Goal: Transaction & Acquisition: Purchase product/service

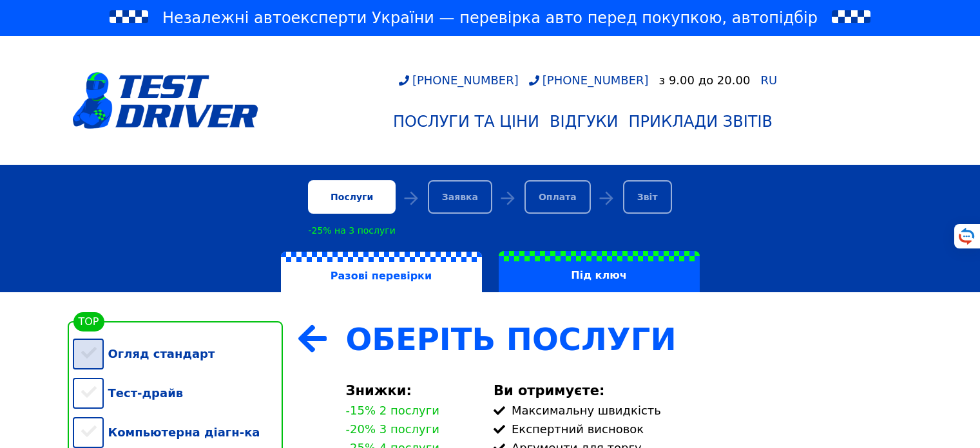
scroll to position [309, 0]
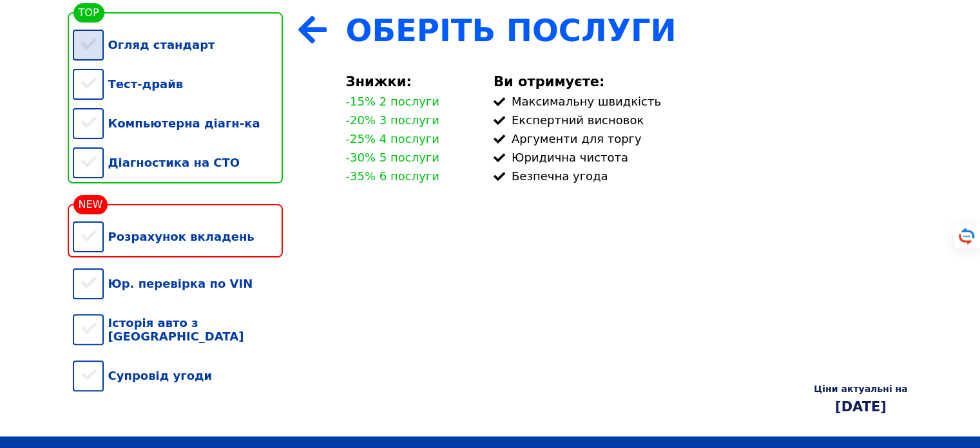
click at [99, 58] on div "Огляд стандарт" at bounding box center [178, 44] width 210 height 39
click at [81, 90] on div "Тест-драйв" at bounding box center [178, 83] width 210 height 39
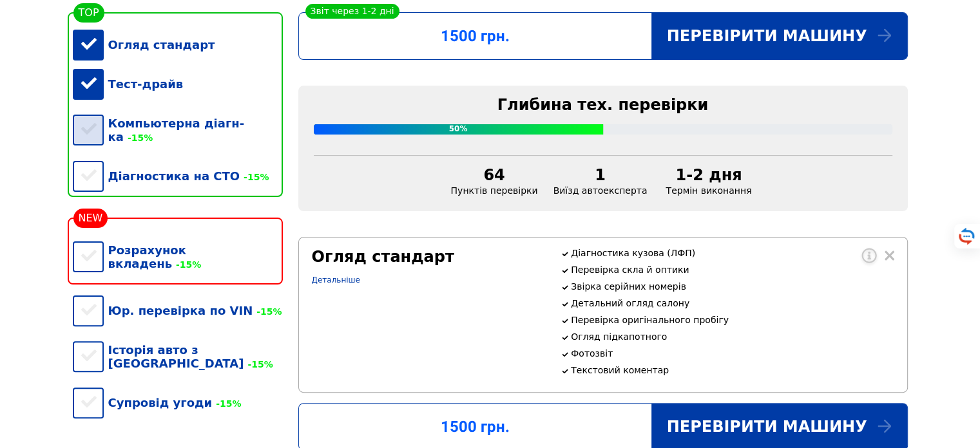
click at [87, 140] on div "Компьютерна діагн-ка -15%" at bounding box center [178, 130] width 210 height 53
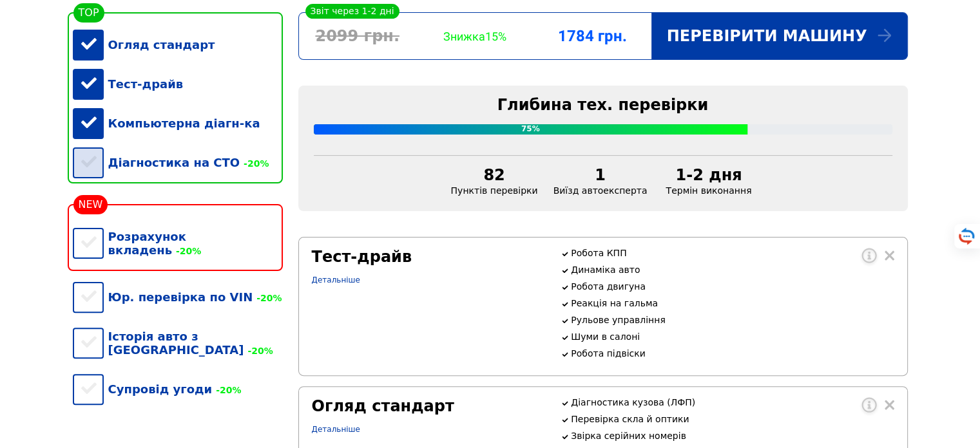
click at [95, 176] on div "Діагностика на СТО -20%" at bounding box center [178, 162] width 210 height 39
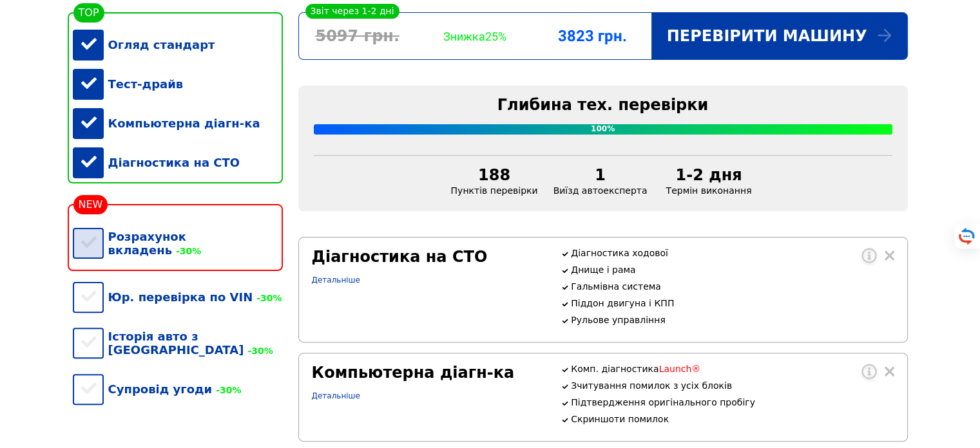
click at [99, 254] on div "Розрахунок вкладень -30%" at bounding box center [178, 243] width 210 height 53
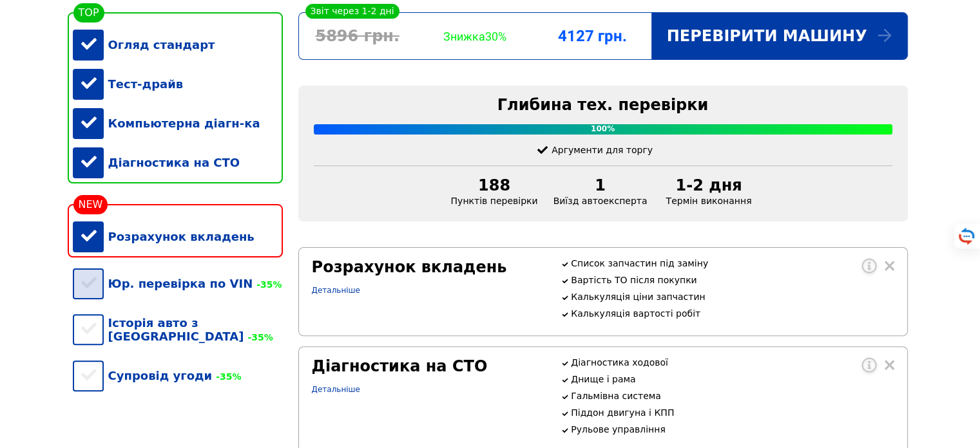
click at [93, 298] on div "Юр. перевірка по VIN -35%" at bounding box center [178, 283] width 210 height 39
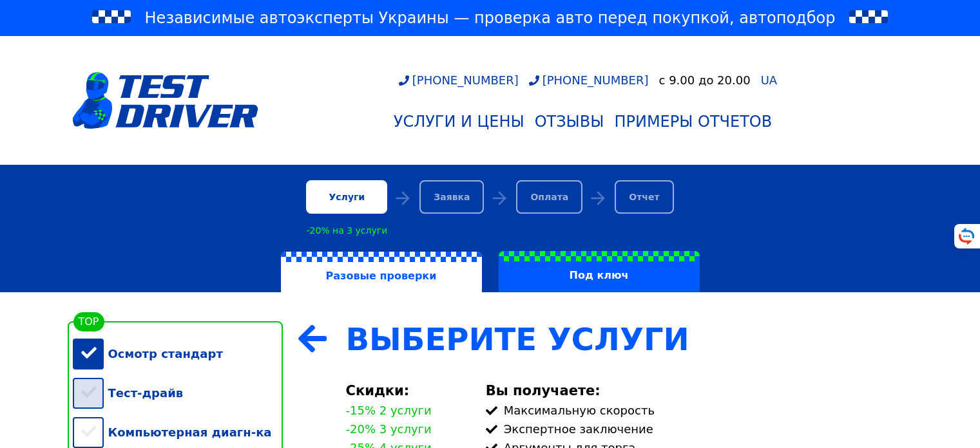
scroll to position [155, 0]
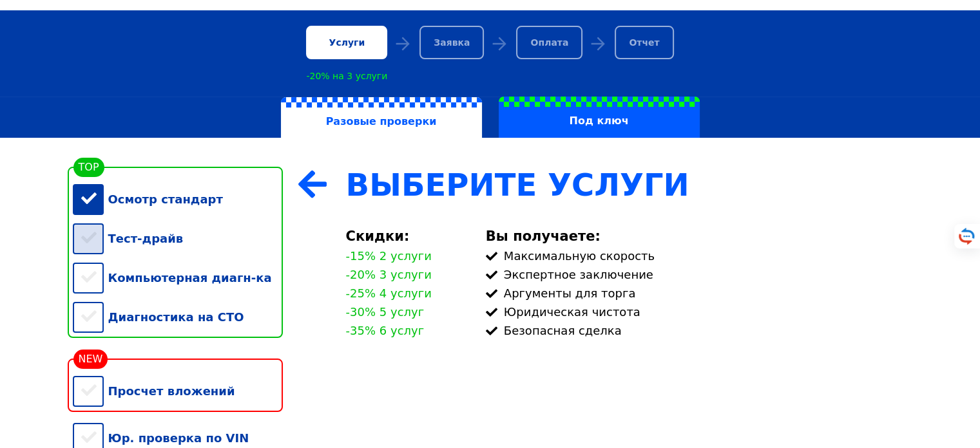
click at [85, 242] on div "Тест-драйв" at bounding box center [178, 238] width 210 height 39
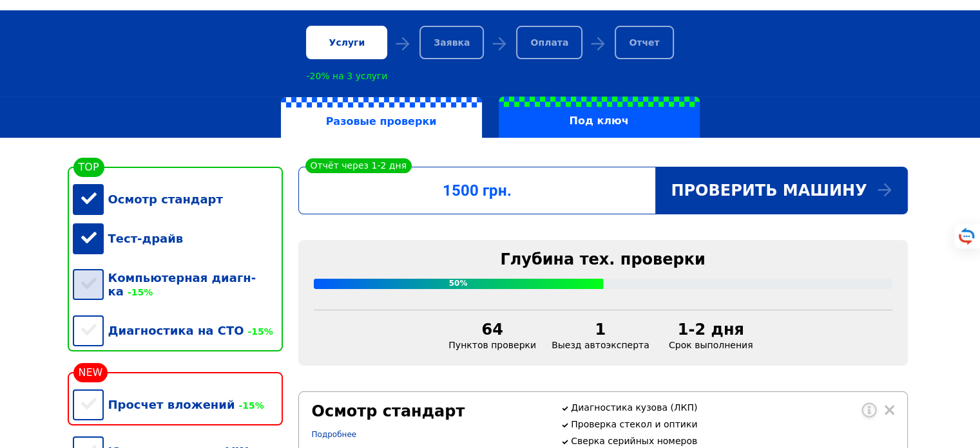
click at [95, 297] on div "Компьютерная диагн-ка -15%" at bounding box center [178, 284] width 210 height 53
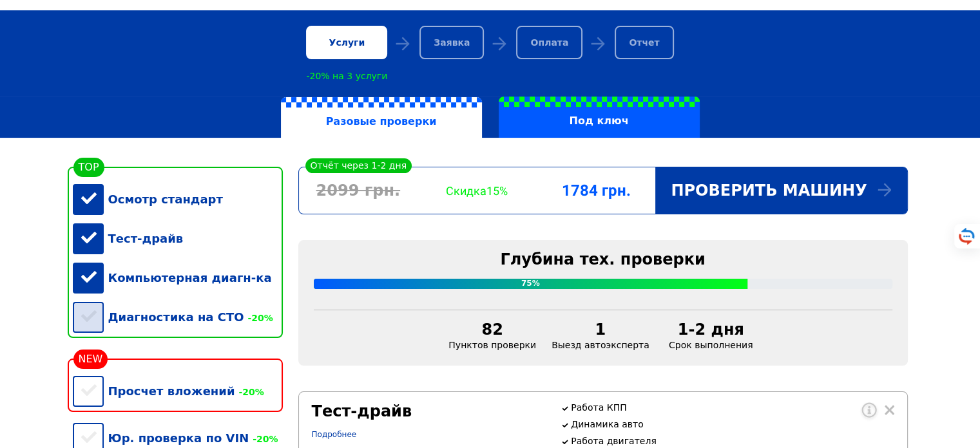
drag, startPoint x: 98, startPoint y: 330, endPoint x: 178, endPoint y: 321, distance: 80.4
click at [98, 331] on div "Диагностика на СТО -20%" at bounding box center [178, 317] width 210 height 39
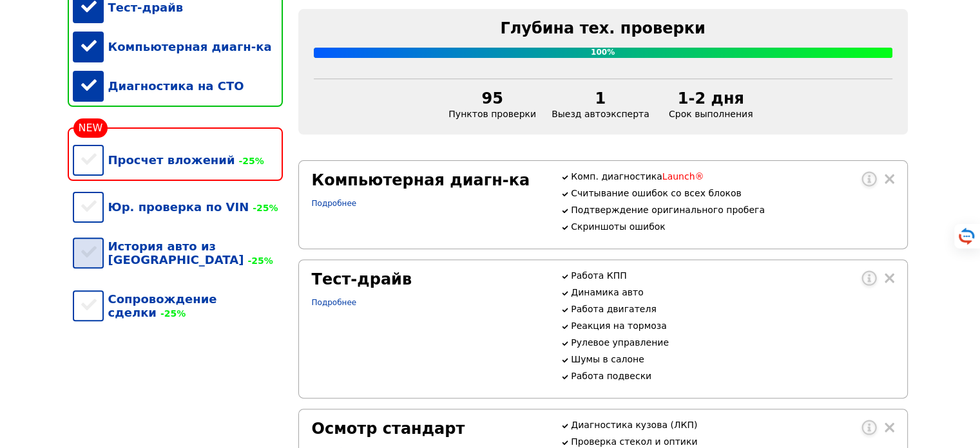
scroll to position [386, 0]
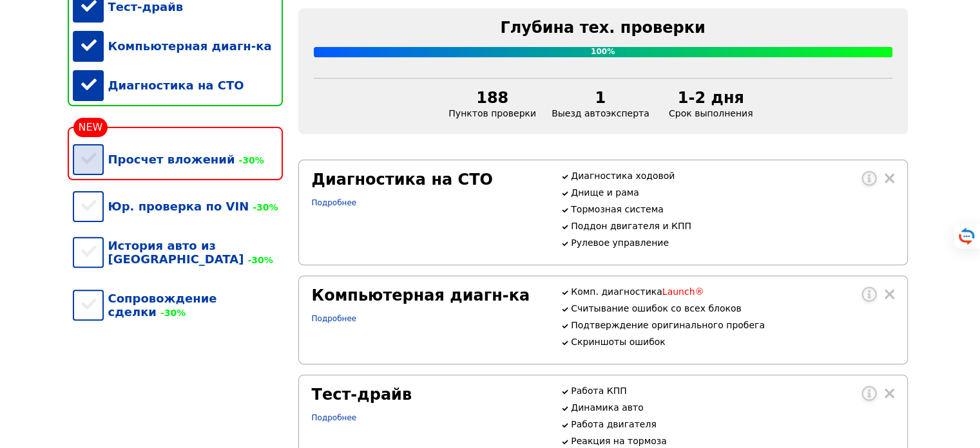
click at [87, 166] on div "Просчет вложений -30%" at bounding box center [178, 159] width 210 height 39
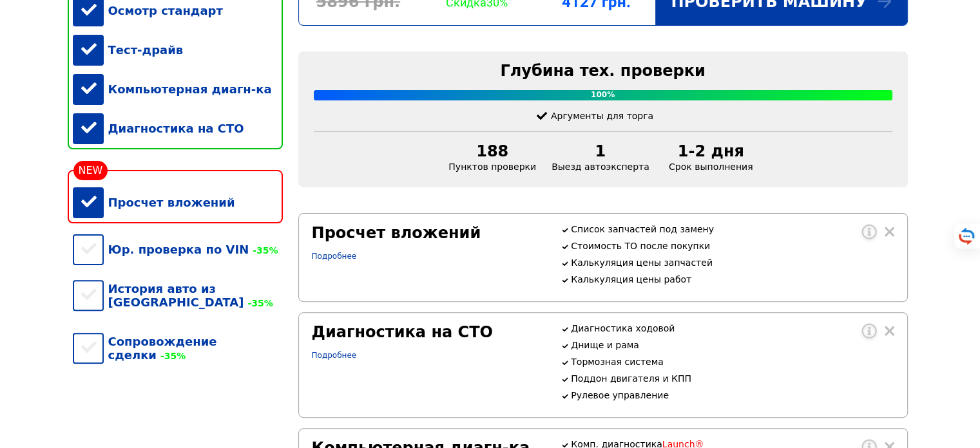
scroll to position [309, 0]
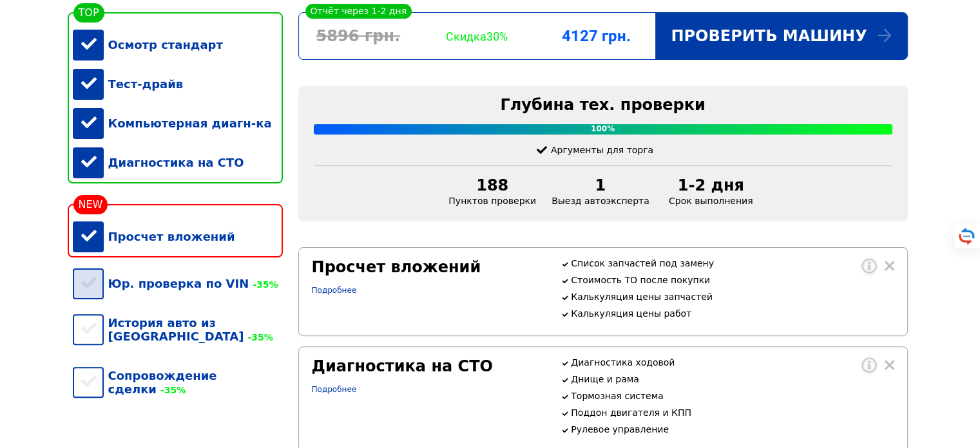
click at [189, 303] on div "Юр. проверка по VIN -35%" at bounding box center [178, 283] width 210 height 39
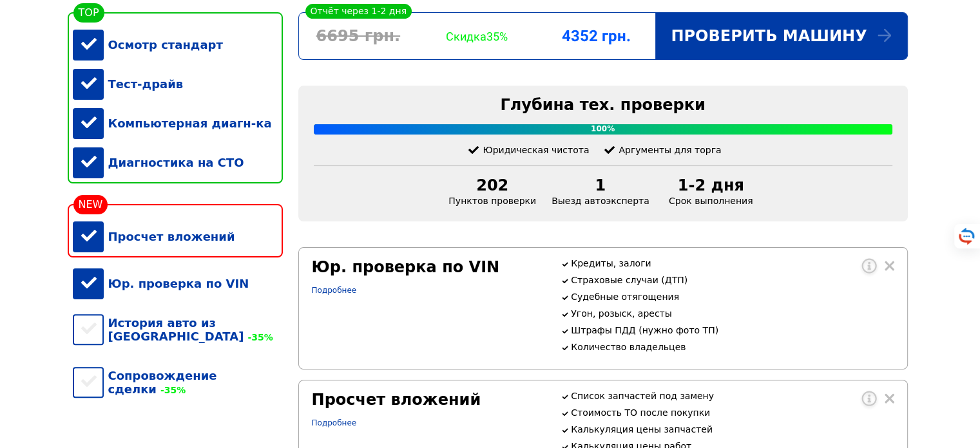
click at [193, 301] on div "Юр. проверка по VIN" at bounding box center [178, 283] width 210 height 39
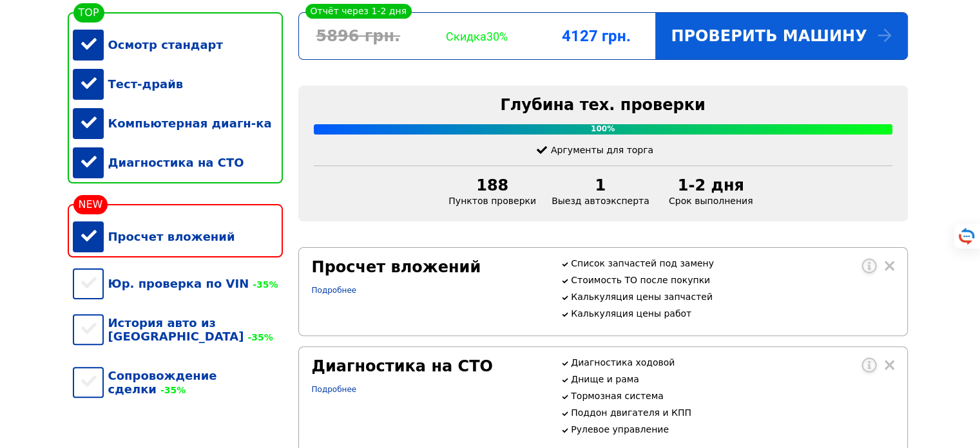
click at [754, 41] on div "Проверить машину" at bounding box center [780, 36] width 251 height 46
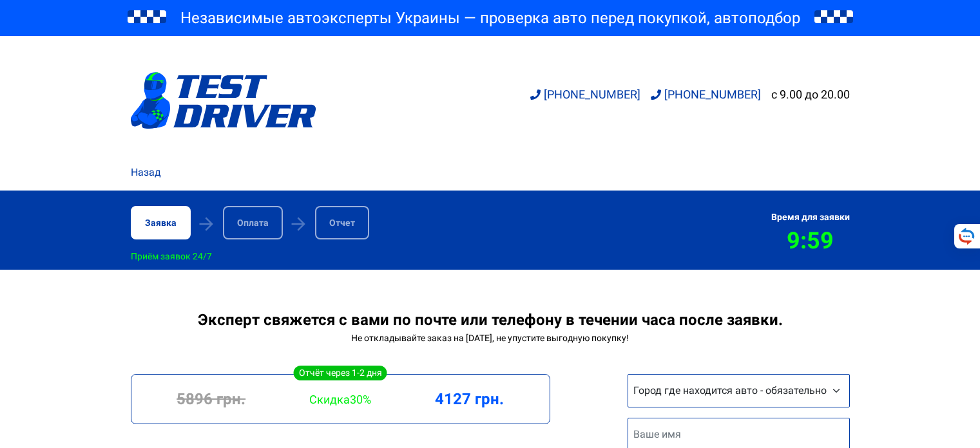
scroll to position [232, 0]
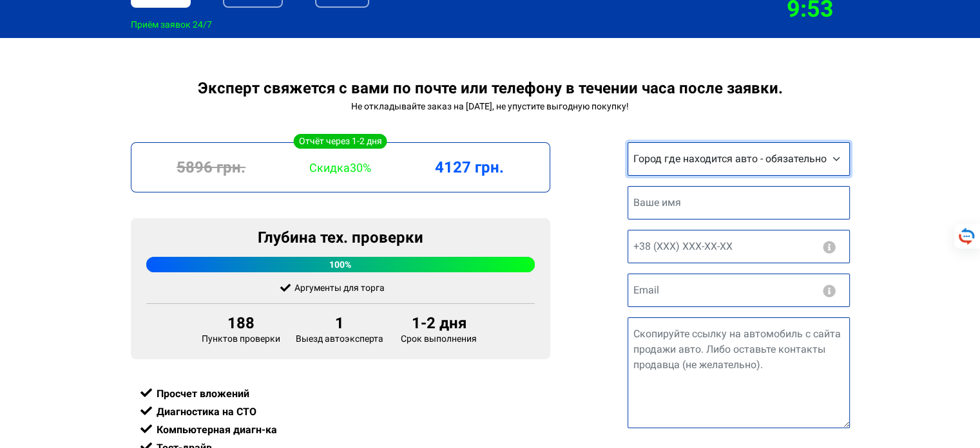
select select "Киев"
click at [627, 142] on select "Город где находится авто - обязательно Другой город Киев Запорожье Львов Винниц…" at bounding box center [738, 158] width 222 height 33
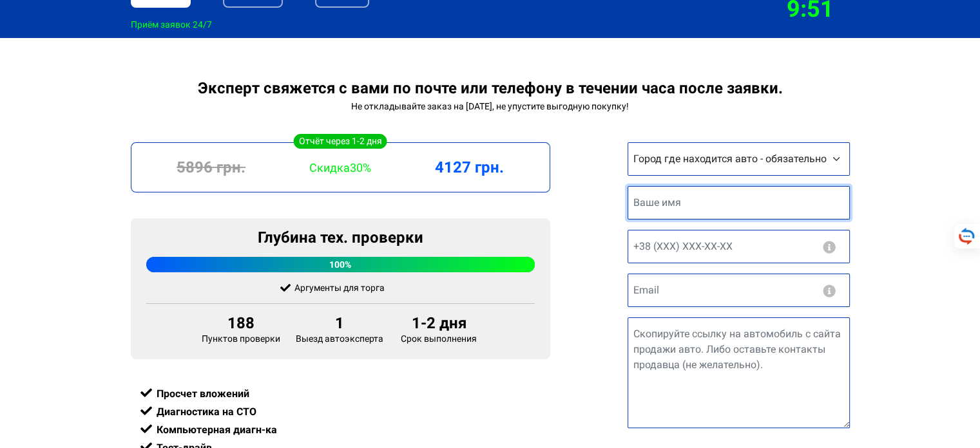
click at [779, 207] on input "text" at bounding box center [738, 202] width 222 height 33
type input "H"
type input "Руслан"
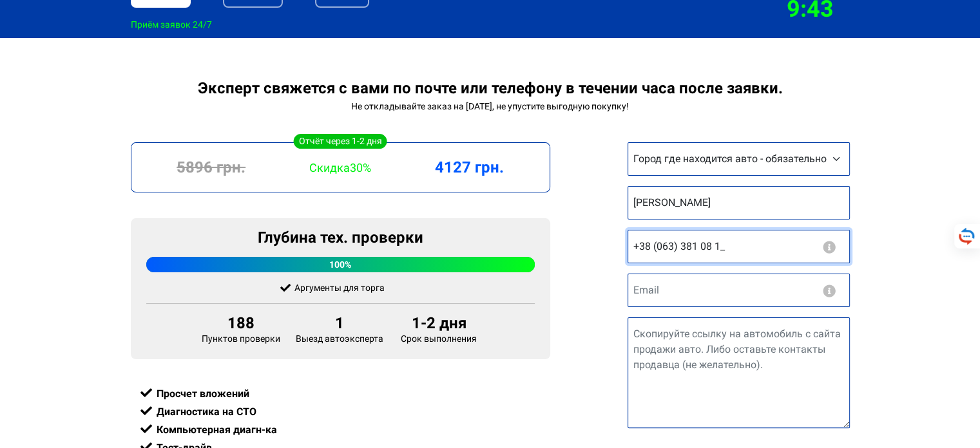
type input "+38 (063) 381 08 10"
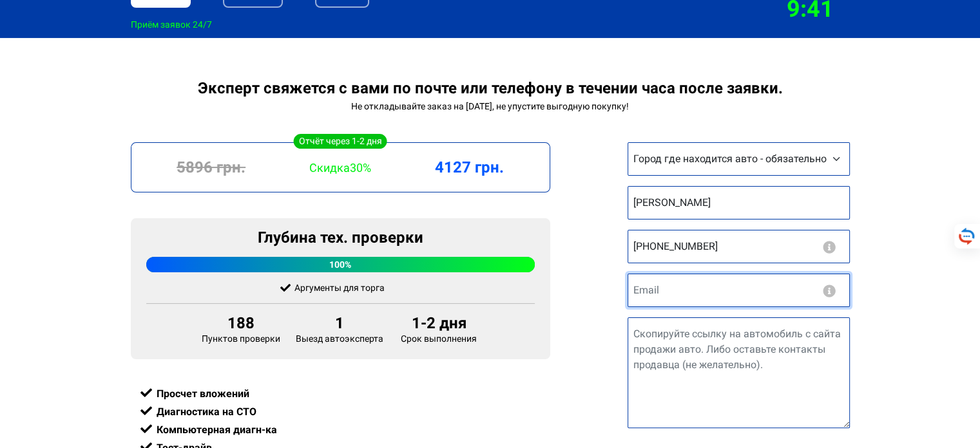
click at [765, 288] on input "email" at bounding box center [738, 290] width 222 height 33
type input "к"
type input "rus.r1987@gmail.com"
click at [768, 292] on input "rus.r1987@gmail.com" at bounding box center [738, 290] width 222 height 33
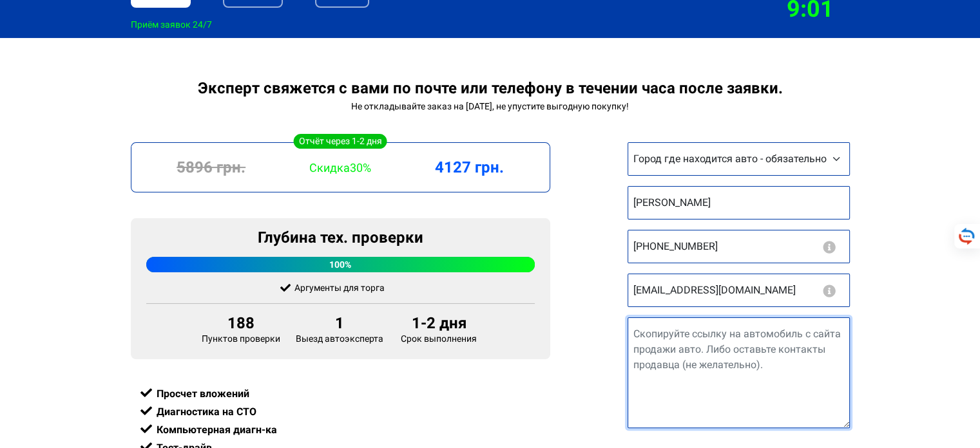
click at [770, 380] on textarea "Ссылка на авто" at bounding box center [738, 373] width 222 height 111
click at [781, 343] on textarea "Ссылка на авто" at bounding box center [738, 373] width 222 height 111
paste textarea "https://auto.ria.com/auto_mazda_6_38879296.html"
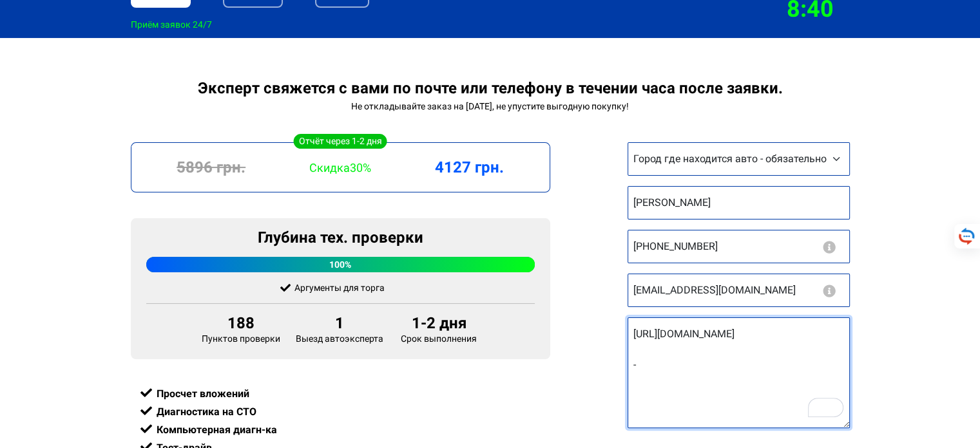
click at [632, 332] on textarea "https://auto.ria.com/auto_mazda_6_38879296.html -" at bounding box center [738, 373] width 222 height 111
click at [669, 381] on textarea "- Ссылка на авто: https://auto.ria.com/auto_mazda_6_38879296.html -" at bounding box center [738, 373] width 222 height 111
click at [669, 390] on textarea "- Ссылка на авто: https://auto.ria.com/auto_mazda_6_38879296.html -" at bounding box center [738, 373] width 222 height 111
click at [644, 379] on textarea "- Ссылка на авто: https://auto.ria.com/auto_mazda_6_38879296.html -" at bounding box center [738, 373] width 222 height 111
click at [659, 383] on textarea "- Ссылка на авто: https://auto.ria.com/auto_mazda_6_38879296.html -" at bounding box center [738, 373] width 222 height 111
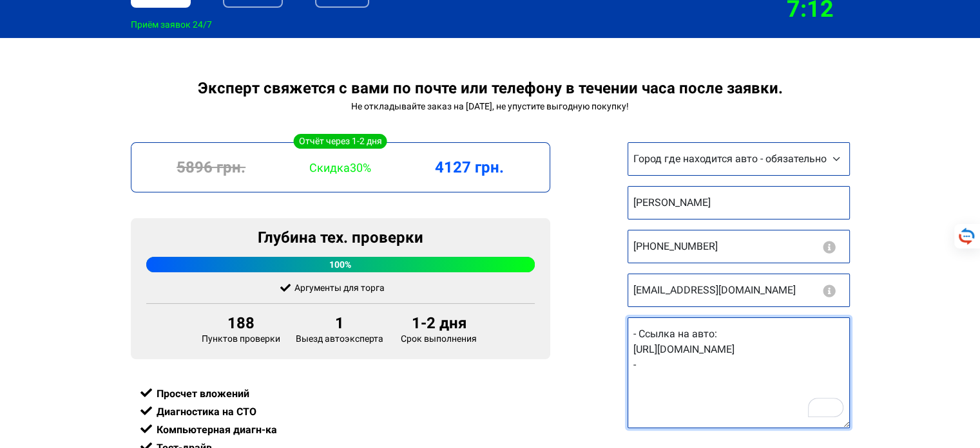
click at [685, 397] on textarea "- Ссылка на авто: https://auto.ria.com/auto_mazda_6_38879296.html -" at bounding box center [738, 373] width 222 height 111
click at [824, 379] on textarea "- Ссылка на авто: https://auto.ria.com/auto_mazda_6_38879296.html - Пожалуйста …" at bounding box center [738, 373] width 222 height 111
click at [759, 377] on textarea "- Ссылка на авто: https://auto.ria.com/auto_mazda_6_38879296.html - Пожалуйста …" at bounding box center [738, 373] width 222 height 111
click at [824, 381] on textarea "- Ссылка на авто: https://auto.ria.com/auto_mazda_6_38879296.html - Пожалуйста …" at bounding box center [738, 373] width 222 height 111
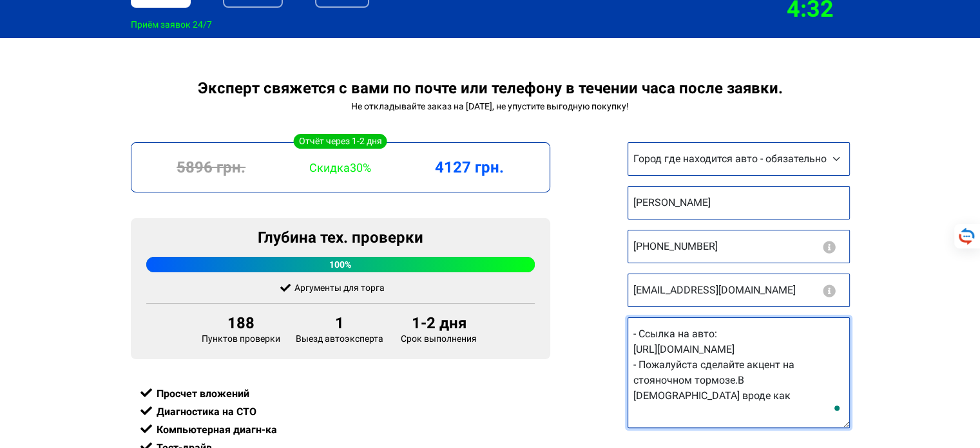
click at [817, 383] on textarea "- Ссылка на авто: https://auto.ria.com/auto_mazda_6_38879296.html - Пожалуйста …" at bounding box center [738, 373] width 222 height 111
click at [826, 390] on textarea "- Ссылка на авто: https://auto.ria.com/auto_mazda_6_38879296.html - Пожалуйста …" at bounding box center [738, 373] width 222 height 111
click at [759, 415] on textarea "- Ссылка на авто: https://auto.ria.com/auto_mazda_6_38879296.html - Пожалуйста …" at bounding box center [738, 373] width 222 height 111
paste textarea "Влага могла проникать в суппорт заднего тормоза, что приводило к коррозии вала …"
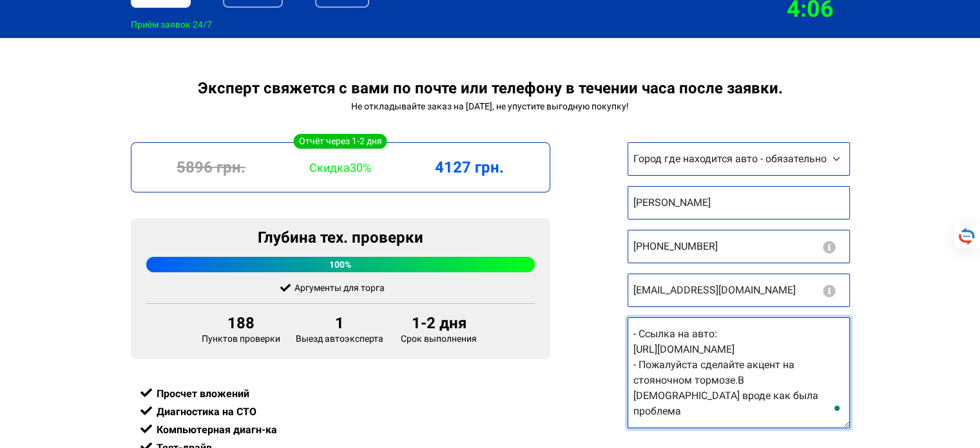
paste textarea "Влага могла проникать в суппорт заднего тормоза, что приводило к коррозии вала …"
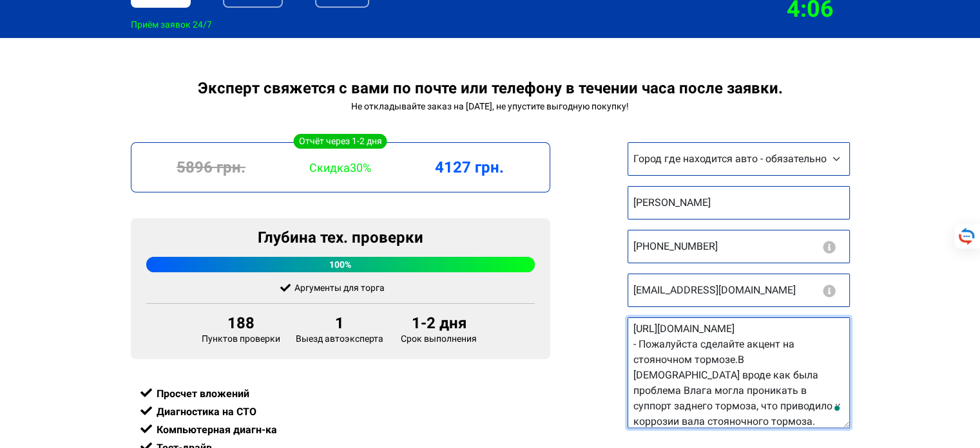
scroll to position [21, 0]
click at [708, 392] on textarea "- Ссылка на авто: https://auto.ria.com/auto_mazda_6_38879296.html - Пожалуйста …" at bounding box center [738, 373] width 222 height 111
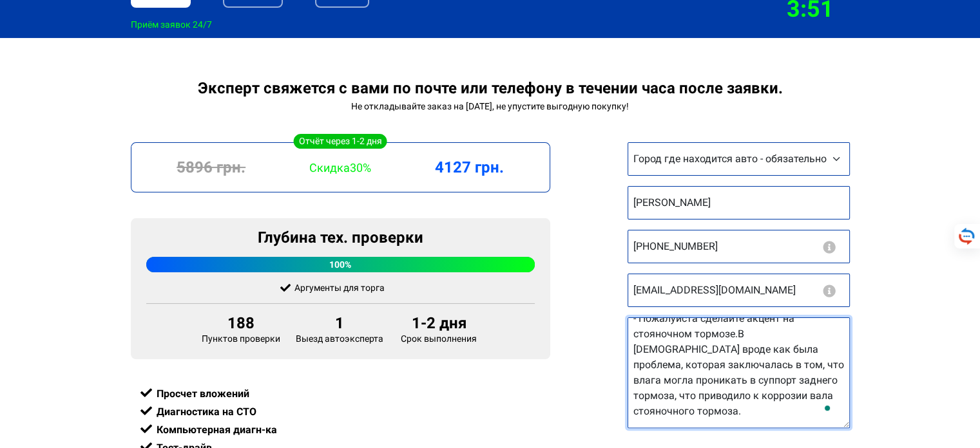
scroll to position [46, 0]
click at [772, 412] on textarea "- Ссылка на авто: https://auto.ria.com/auto_mazda_6_38879296.html - Пожалуйста …" at bounding box center [738, 373] width 222 height 111
click at [764, 423] on textarea "- Ссылка на авто: https://auto.ria.com/auto_mazda_6_38879296.html - Пожалуйста …" at bounding box center [738, 373] width 222 height 111
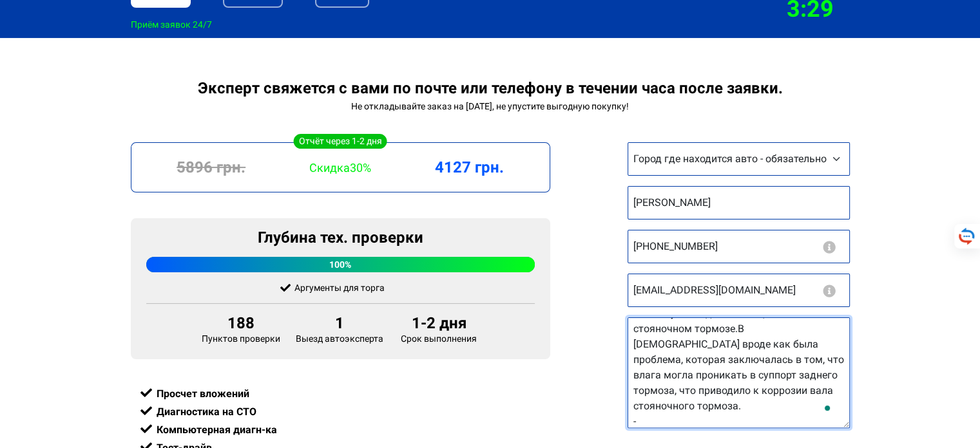
click at [749, 419] on textarea "- Ссылка на авто: https://auto.ria.com/auto_mazda_6_38879296.html - Пожалуйста …" at bounding box center [738, 373] width 222 height 111
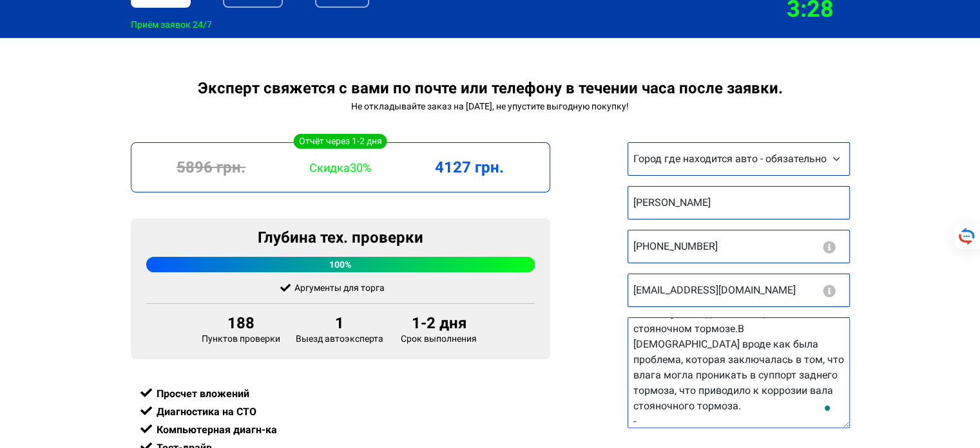
click at [824, 403] on div "Open Grammarly." at bounding box center [827, 408] width 10 height 10
click at [811, 404] on div at bounding box center [813, 406] width 35 height 21
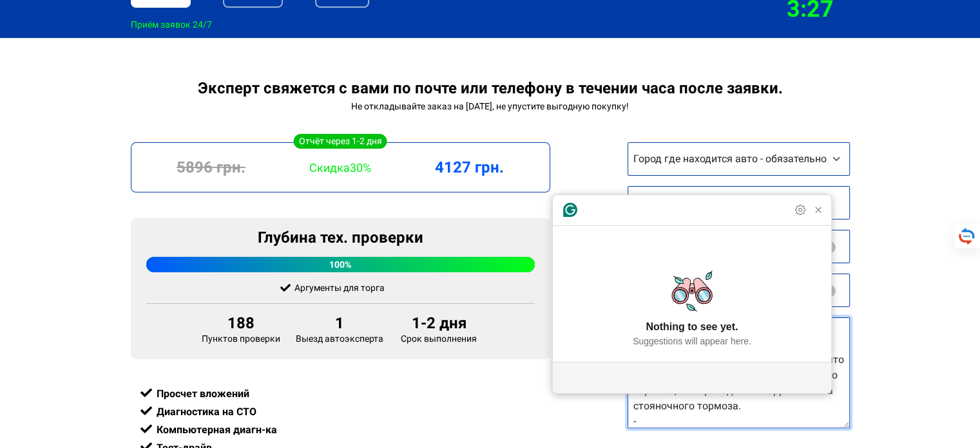
drag, startPoint x: 766, startPoint y: 403, endPoint x: 775, endPoint y: 406, distance: 9.8
click at [768, 403] on textarea "- Ссылка на авто: https://auto.ria.com/auto_mazda_6_38879296.html - Пожалуйста …" at bounding box center [738, 373] width 222 height 111
drag, startPoint x: 812, startPoint y: 412, endPoint x: 822, endPoint y: 409, distance: 10.2
click at [813, 412] on textarea "- Ссылка на авто: https://auto.ria.com/auto_mazda_6_38879296.html - Пожалуйста …" at bounding box center [738, 373] width 222 height 111
drag, startPoint x: 826, startPoint y: 408, endPoint x: 835, endPoint y: 410, distance: 8.8
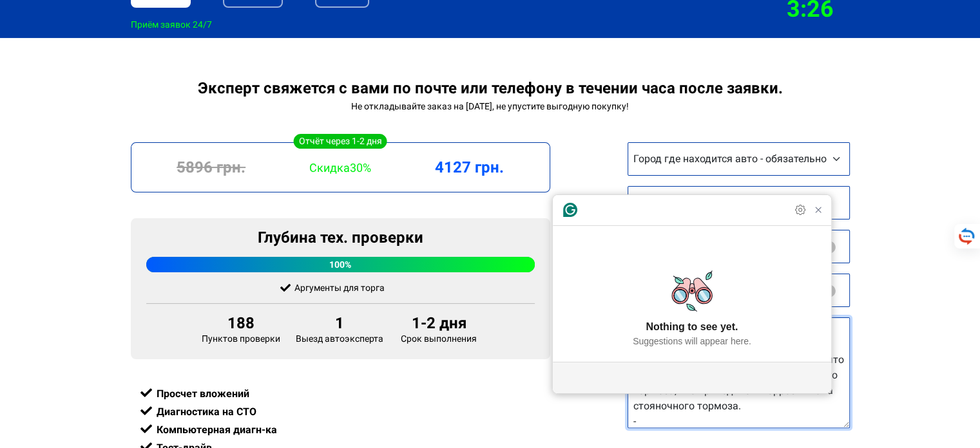
click at [832, 410] on textarea "- Ссылка на авто: https://auto.ria.com/auto_mazda_6_38879296.html - Пожалуйста …" at bounding box center [738, 373] width 222 height 111
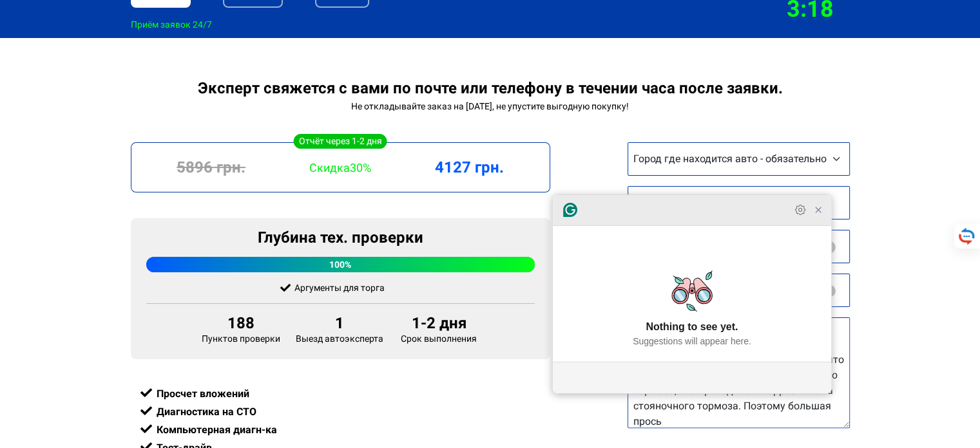
drag, startPoint x: 822, startPoint y: 240, endPoint x: 822, endPoint y: 247, distance: 7.1
click at [822, 215] on icon "Close Grammarly Assistant" at bounding box center [818, 210] width 10 height 10
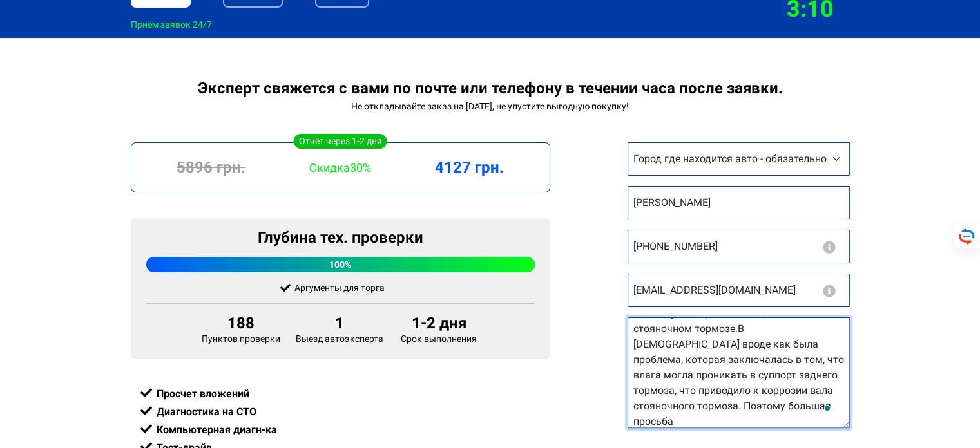
paste textarea "Ищите следы сильной коррозии, подтеков тормозной жидкости. Проверьте работу сто…"
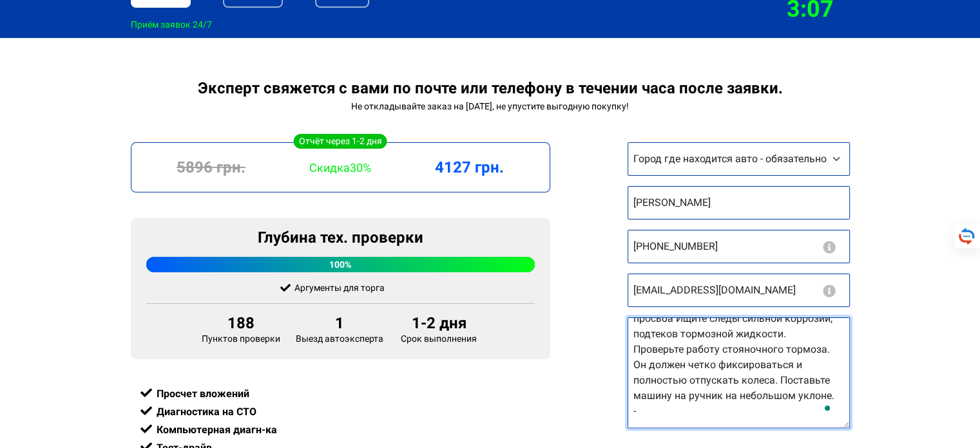
scroll to position [0, 0]
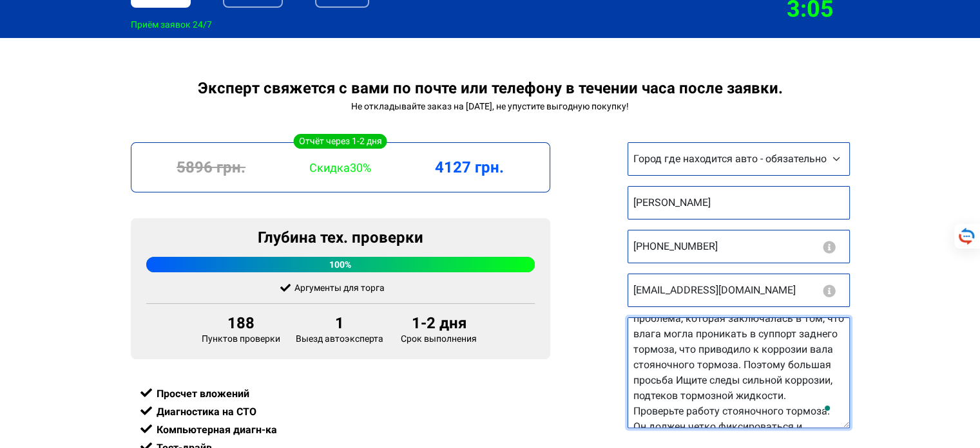
click at [774, 381] on textarea "- Ссылка на авто: https://auto.ria.com/auto_mazda_6_38879296.html - Пожалуйста …" at bounding box center [738, 373] width 222 height 111
click at [783, 405] on textarea "- Ссылка на авто: https://auto.ria.com/auto_mazda_6_38879296.html - Пожалуйста …" at bounding box center [738, 373] width 222 height 111
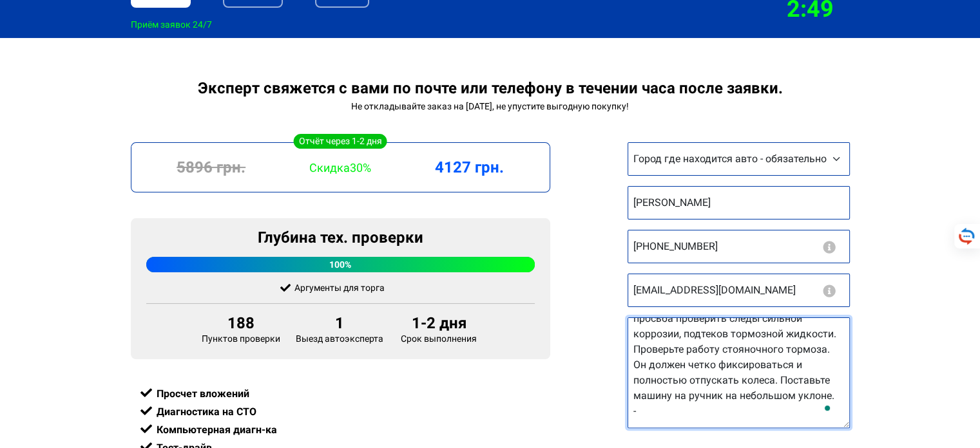
click at [773, 409] on textarea "- Ссылка на авто: https://auto.ria.com/auto_mazda_6_38879296.html - Пожалуйста …" at bounding box center [738, 373] width 222 height 111
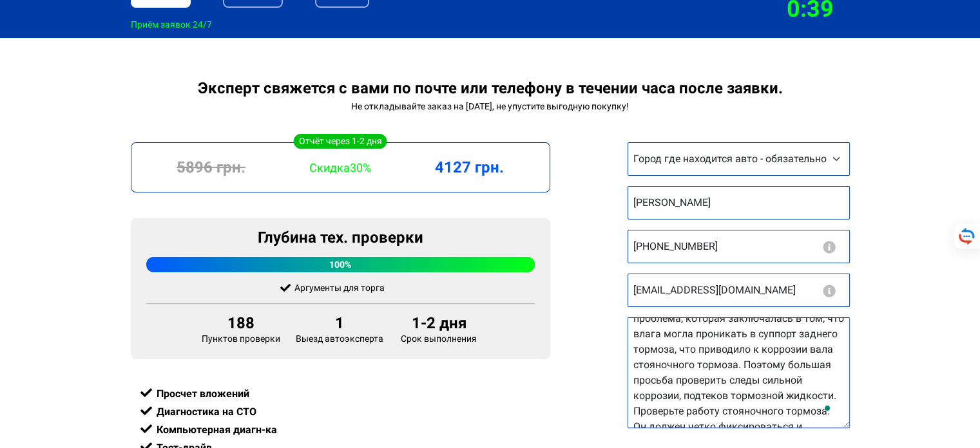
scroll to position [170, 0]
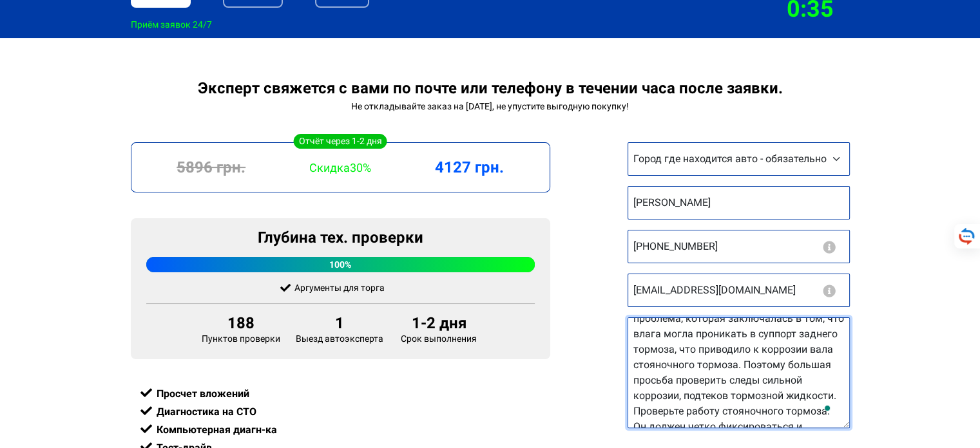
click at [797, 388] on textarea "- Ссылка на авто: https://auto.ria.com/auto_mazda_6_38879296.html - Пожалуйста …" at bounding box center [738, 373] width 222 height 111
click at [782, 406] on textarea "- Ссылка на авто: https://auto.ria.com/auto_mazda_6_38879296.html - Пожалуйста …" at bounding box center [738, 373] width 222 height 111
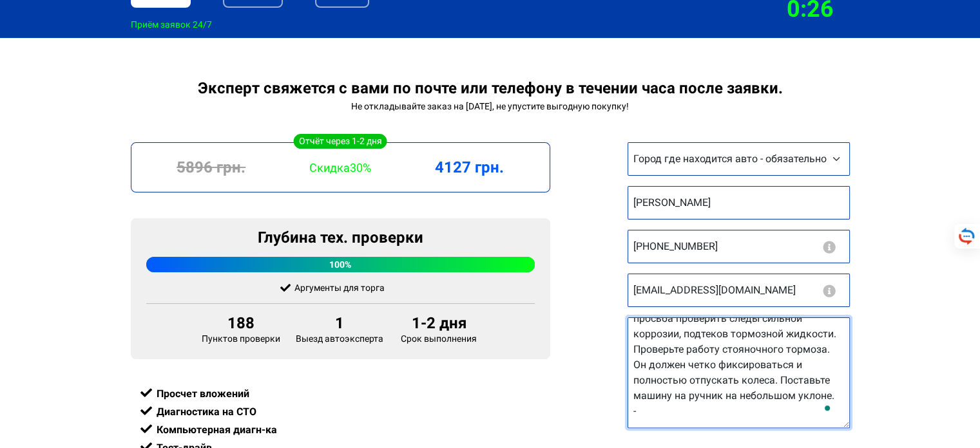
click at [773, 407] on textarea "- Ссылка на авто: https://auto.ria.com/auto_mazda_6_38879296.html - Пожалуйста …" at bounding box center [738, 373] width 222 height 111
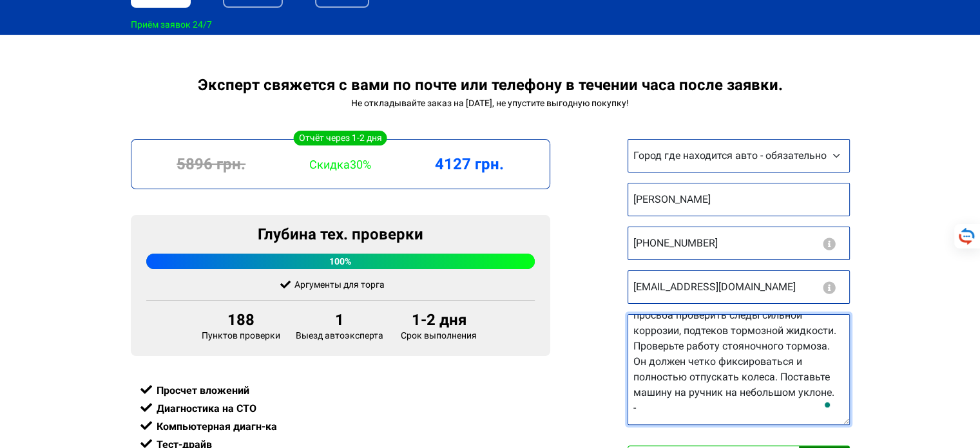
click at [730, 404] on textarea "- Ссылка на авто: https://auto.ria.com/auto_mazda_6_38879296.html - Пожалуйста …" at bounding box center [738, 369] width 222 height 111
paste textarea "Адаптивный круиз-контроль Система удержания в полосе Распознавание дорожных зна…"
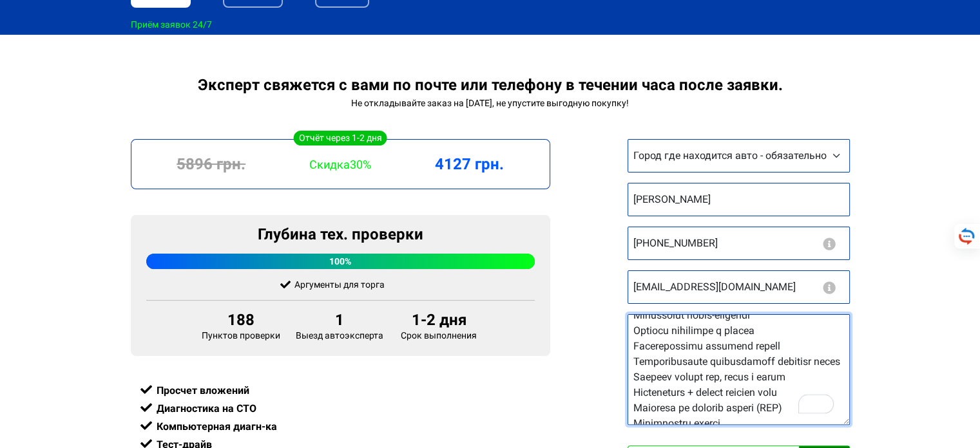
scroll to position [269, 0]
click at [716, 337] on textarea "Ссылка на авто" at bounding box center [738, 369] width 222 height 111
drag, startPoint x: 635, startPoint y: 336, endPoint x: 615, endPoint y: 328, distance: 21.2
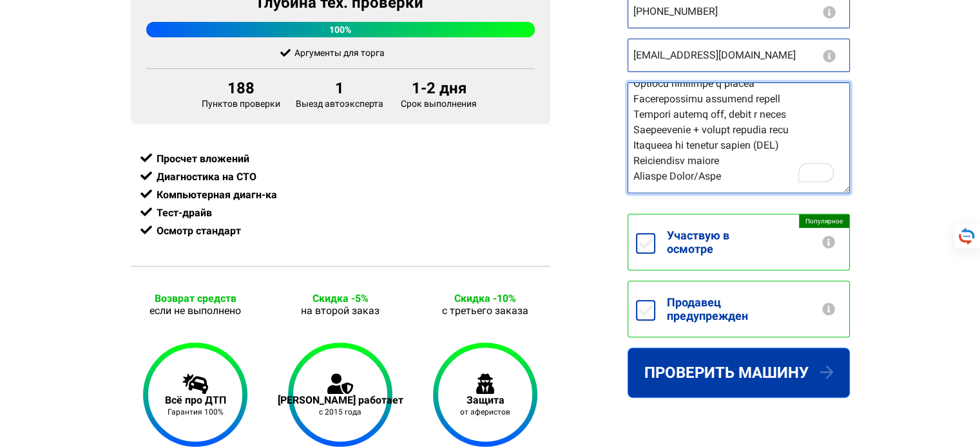
type textarea "- Ссылка на авто: https://auto.ria.com/auto_mazda_6_38879296.html - Пожалуйста …"
click at [645, 310] on input "Продавец предупрежден" at bounding box center [645, 310] width 19 height 21
checkbox input "true"
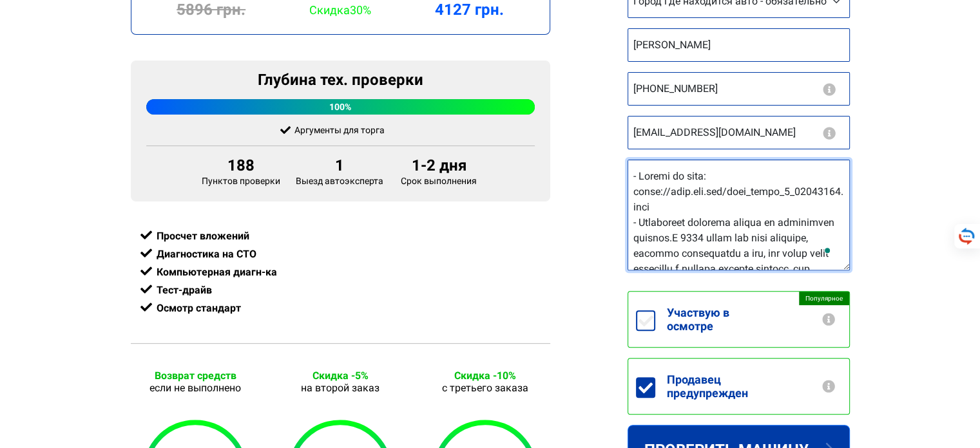
drag, startPoint x: 689, startPoint y: 204, endPoint x: 629, endPoint y: 191, distance: 61.9
click at [627, 191] on textarea "Ссылка на авто" at bounding box center [738, 215] width 222 height 111
click at [752, 232] on textarea "Ссылка на авто" at bounding box center [738, 215] width 222 height 111
drag, startPoint x: 767, startPoint y: 237, endPoint x: 798, endPoint y: 235, distance: 31.0
click at [768, 237] on textarea "Ссылка на авто" at bounding box center [738, 215] width 222 height 111
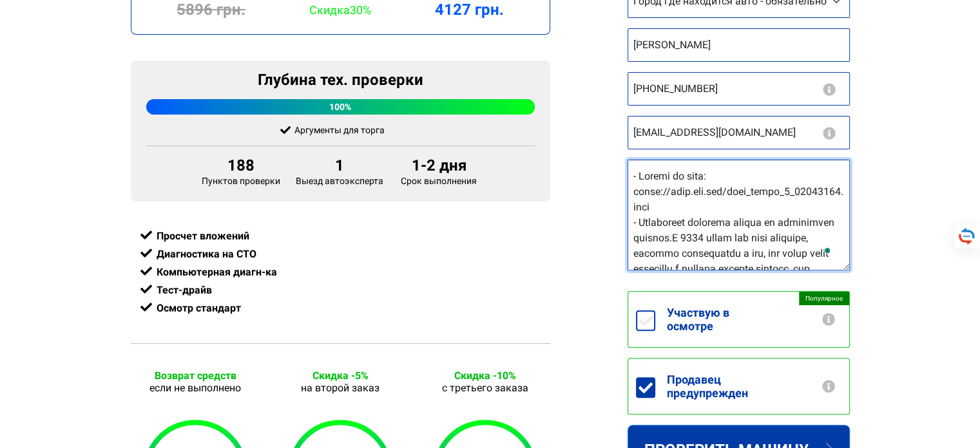
click at [703, 247] on textarea "Ссылка на авто" at bounding box center [738, 215] width 222 height 111
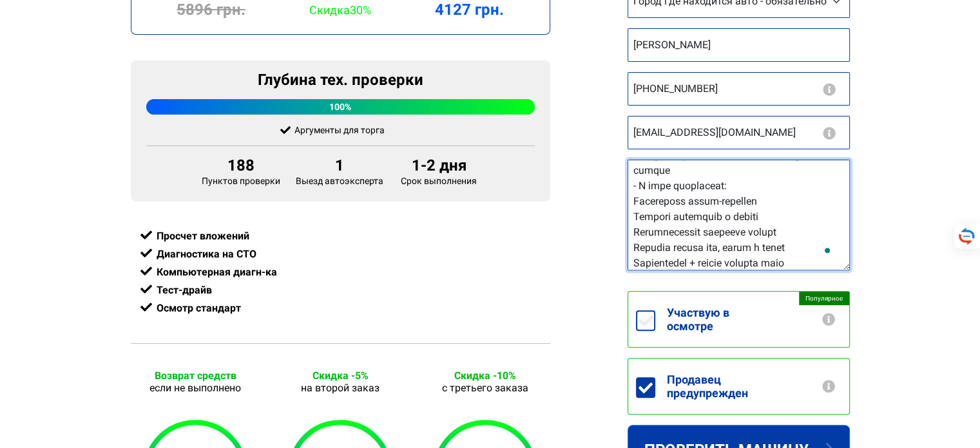
click at [672, 182] on textarea "Ссылка на авто" at bounding box center [738, 215] width 222 height 111
drag, startPoint x: 665, startPoint y: 215, endPoint x: 636, endPoint y: 216, distance: 28.3
click at [636, 216] on textarea "Ссылка на авто" at bounding box center [738, 215] width 222 height 111
paste textarea "роверьте"
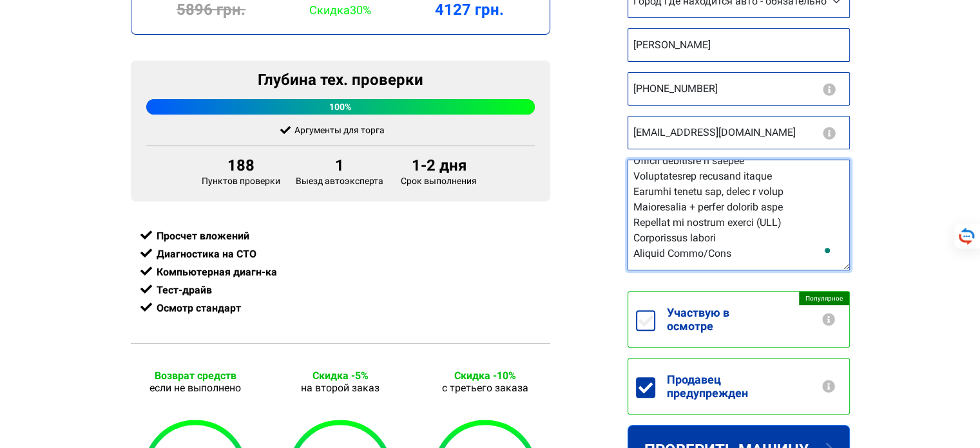
click at [778, 185] on textarea "Ссылка на авто" at bounding box center [738, 215] width 222 height 111
click at [782, 237] on textarea "Ссылка на авто" at bounding box center [738, 215] width 222 height 111
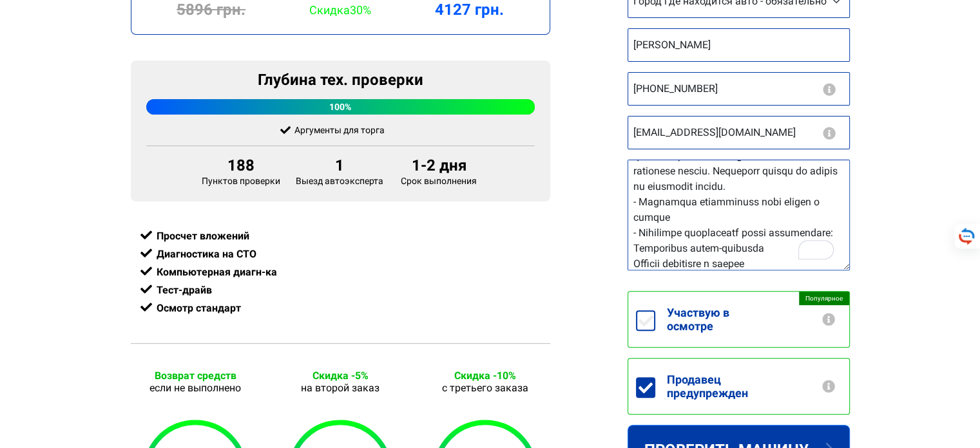
scroll to position [201, 0]
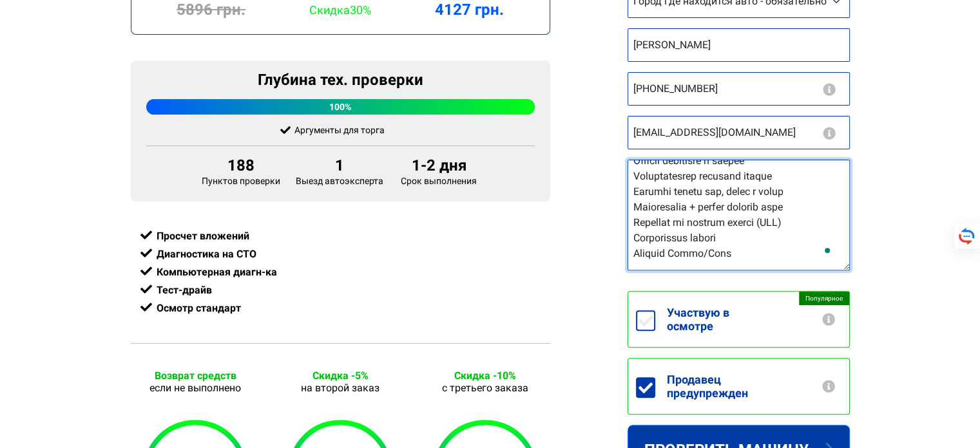
click at [760, 251] on textarea "Ссылка на авто" at bounding box center [738, 215] width 222 height 111
paste textarea "Подогрев передних сидений Двухзонный климат-контроль"
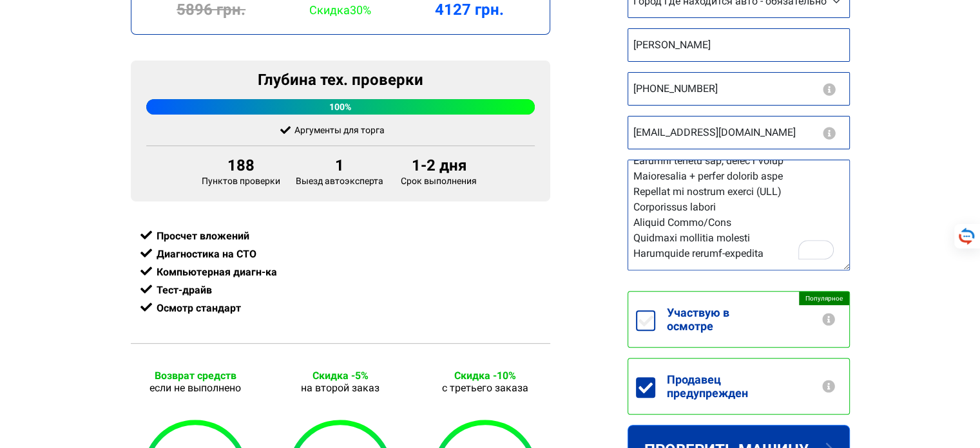
scroll to position [386, 0]
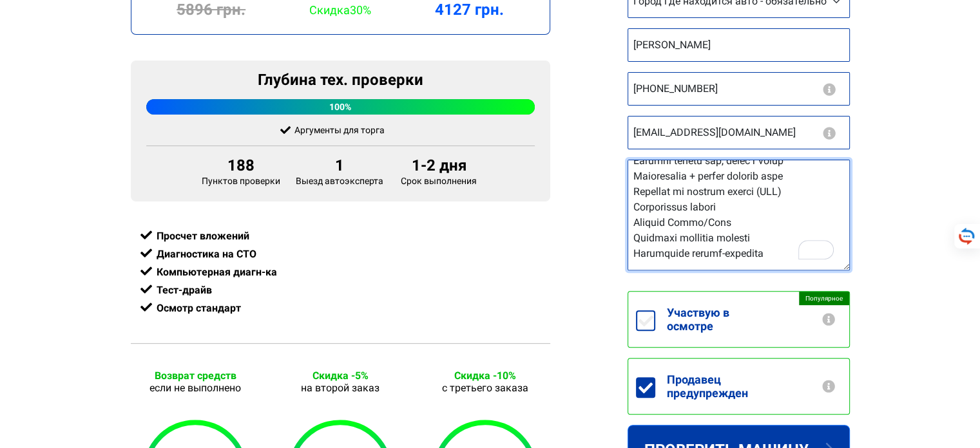
click at [793, 260] on textarea "Ссылка на авто" at bounding box center [738, 215] width 222 height 111
paste textarea "Электропривод зеркал с подогревом и автоматической складыванием."
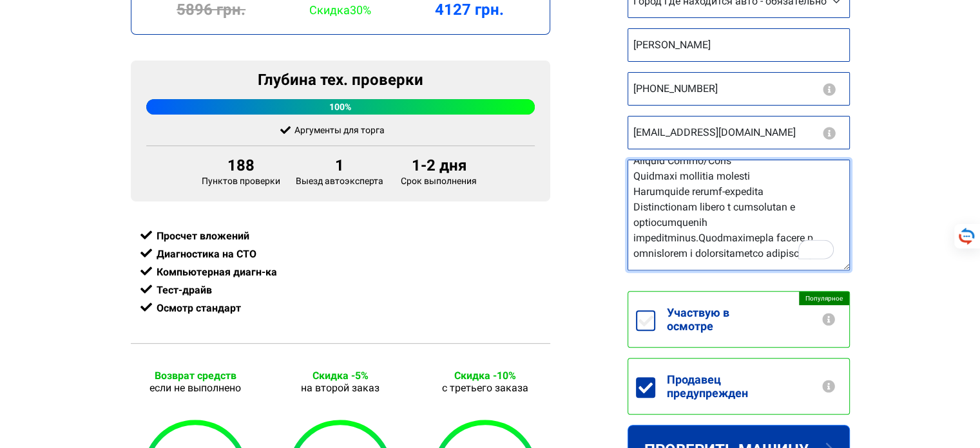
scroll to position [454, 0]
drag, startPoint x: 820, startPoint y: 237, endPoint x: 756, endPoint y: 232, distance: 64.6
click at [756, 232] on textarea "Ссылка на авто" at bounding box center [738, 215] width 222 height 111
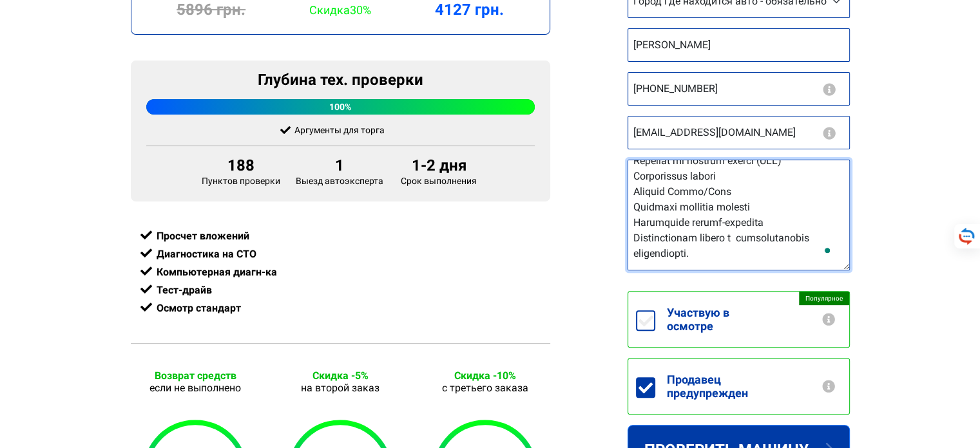
click at [710, 251] on textarea "Ссылка на авто" at bounding box center [738, 215] width 222 height 111
drag, startPoint x: 699, startPoint y: 219, endPoint x: 625, endPoint y: 218, distance: 73.4
click at [625, 218] on body "Независимые автоэксперты Украины — проверка авто перед покупкой, автоподбор +38…" at bounding box center [490, 282] width 980 height 1336
click at [757, 215] on textarea "Ссылка на авто" at bounding box center [738, 215] width 222 height 111
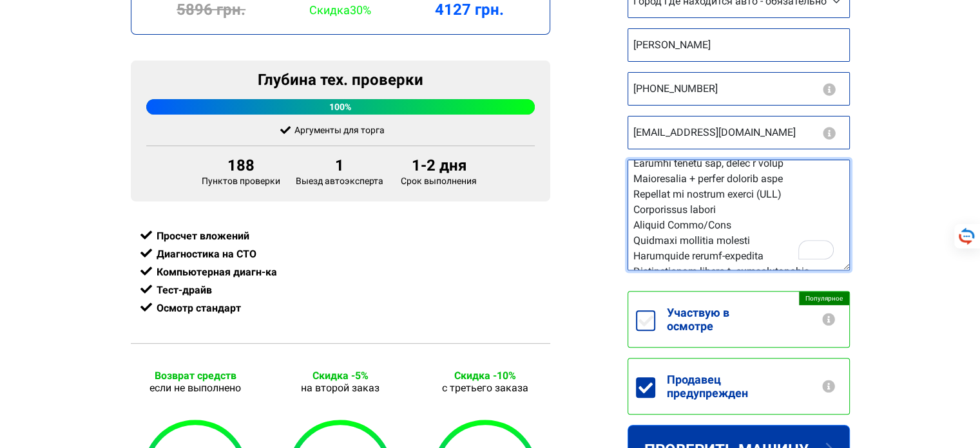
scroll to position [185, 0]
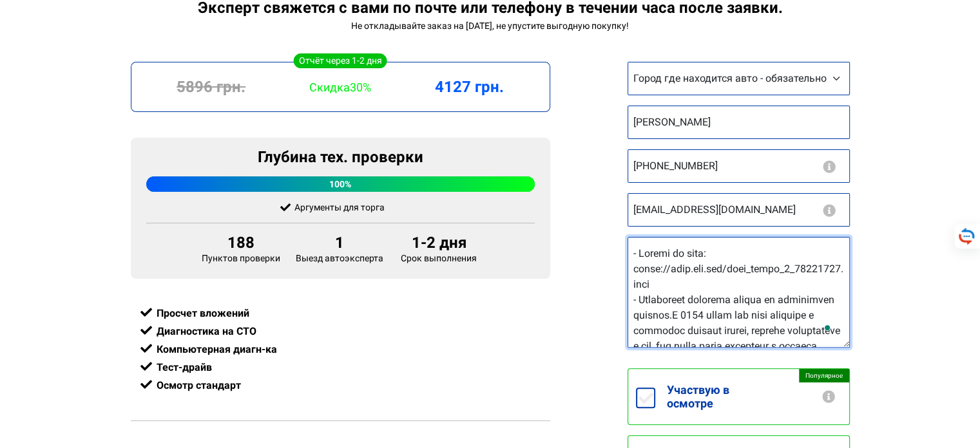
click at [756, 289] on textarea "Ссылка на авто" at bounding box center [738, 292] width 222 height 111
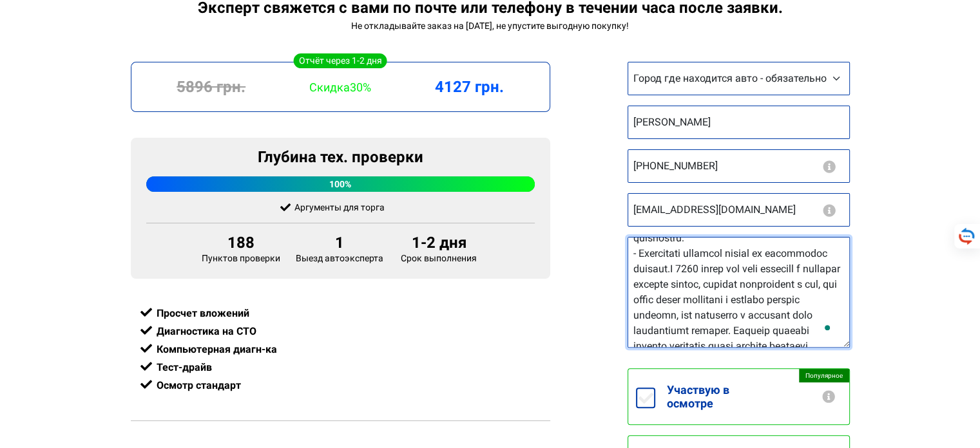
drag, startPoint x: 786, startPoint y: 251, endPoint x: 640, endPoint y: 247, distance: 145.6
click at [640, 247] on textarea "Ссылка на авто" at bounding box center [738, 292] width 222 height 111
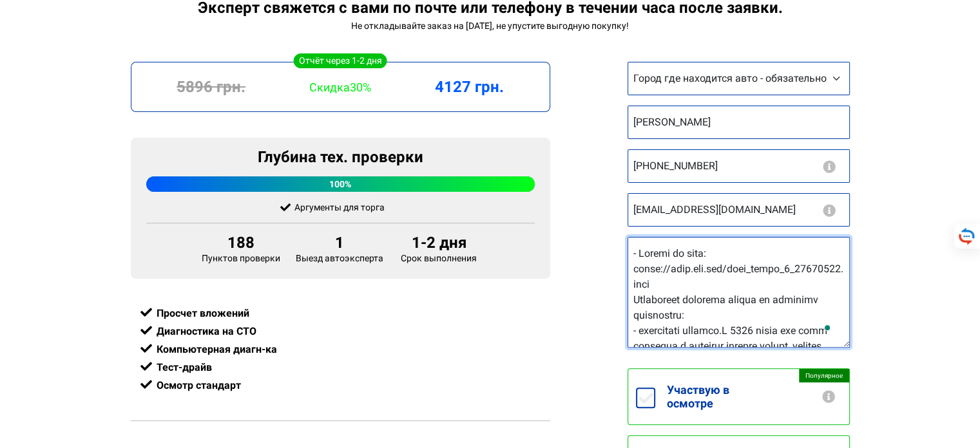
click at [709, 318] on textarea "Ссылка на авто" at bounding box center [738, 292] width 222 height 111
click at [696, 328] on textarea "Ссылка на авто" at bounding box center [738, 292] width 222 height 111
click at [711, 325] on textarea "Ссылка на авто" at bounding box center [738, 292] width 222 height 111
drag, startPoint x: 693, startPoint y: 330, endPoint x: 683, endPoint y: 330, distance: 10.3
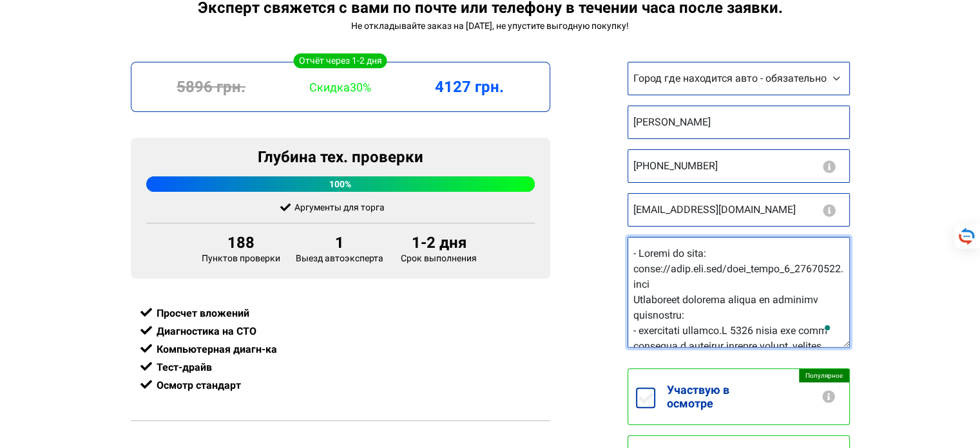
click at [683, 330] on textarea "Ссылка на авто" at bounding box center [738, 292] width 222 height 111
click at [639, 328] on textarea "Ссылка на авто" at bounding box center [738, 292] width 222 height 111
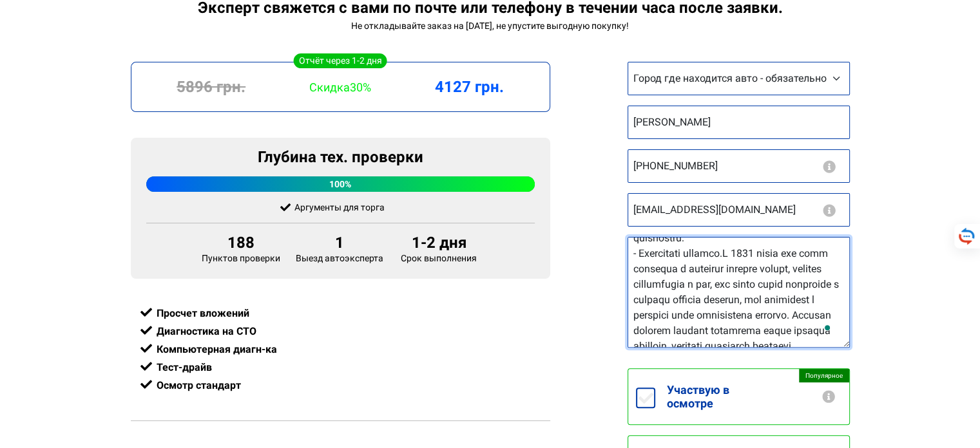
click at [773, 288] on textarea "Ссылка на авто" at bounding box center [738, 292] width 222 height 111
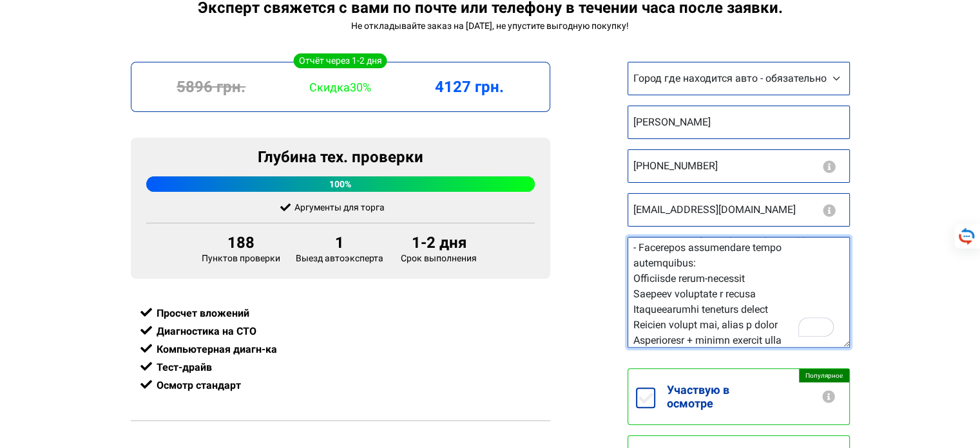
drag, startPoint x: 697, startPoint y: 260, endPoint x: 639, endPoint y: 257, distance: 58.0
click at [639, 257] on textarea "Ссылка на авто" at bounding box center [738, 292] width 222 height 111
drag, startPoint x: 695, startPoint y: 276, endPoint x: 638, endPoint y: 273, distance: 56.8
click at [639, 274] on textarea "Ссылка на авто" at bounding box center [738, 292] width 222 height 111
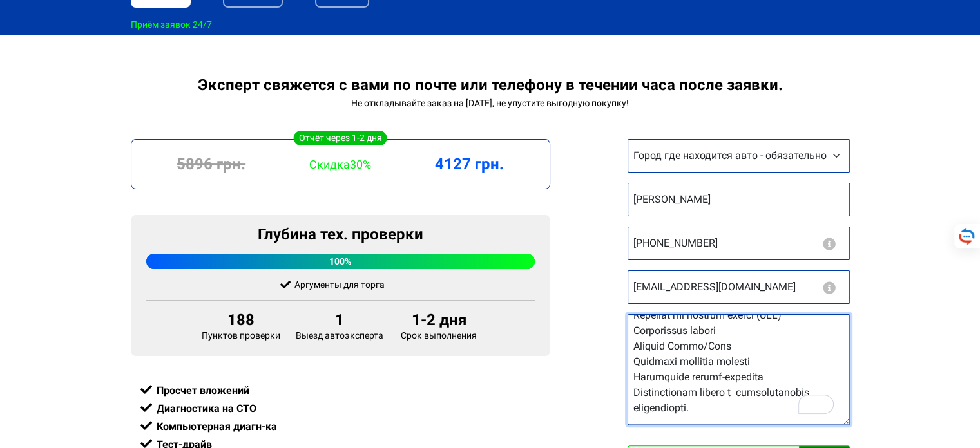
type textarea "- Ссылка на авто: https://auto.ria.com/auto_mazda_6_38879296.html Пожалуйста сд…"
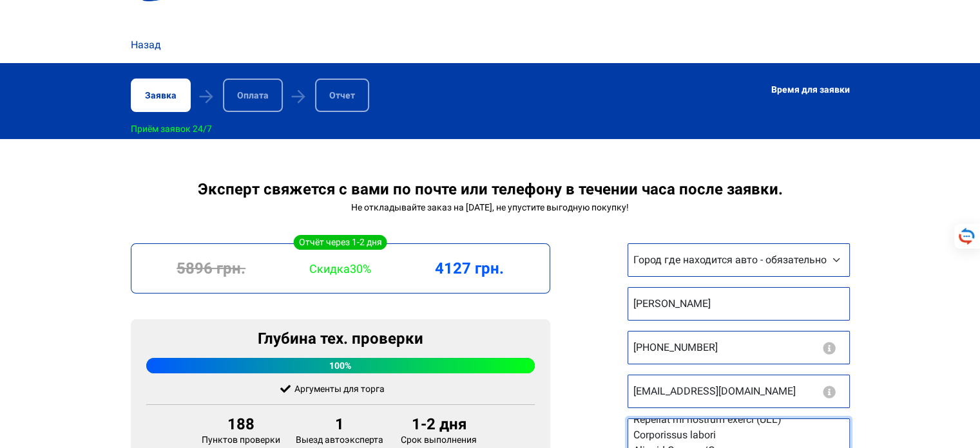
scroll to position [309, 0]
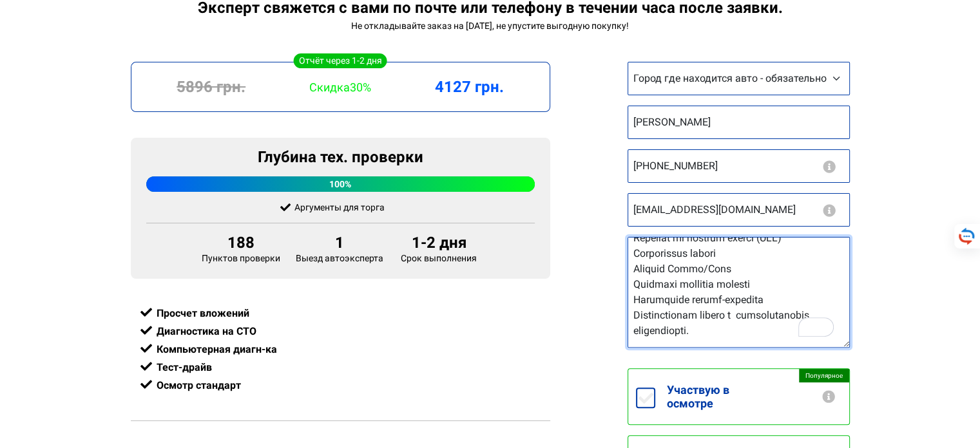
click at [729, 254] on textarea "Ссылка на авто" at bounding box center [738, 292] width 222 height 111
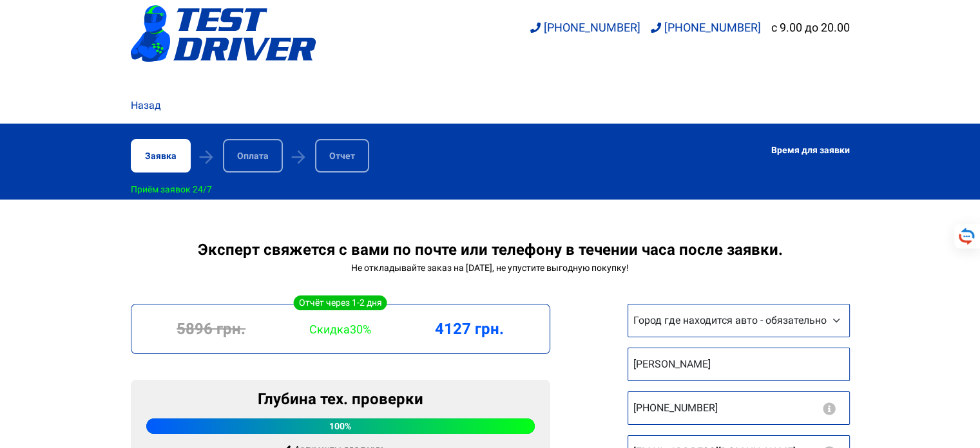
scroll to position [232, 0]
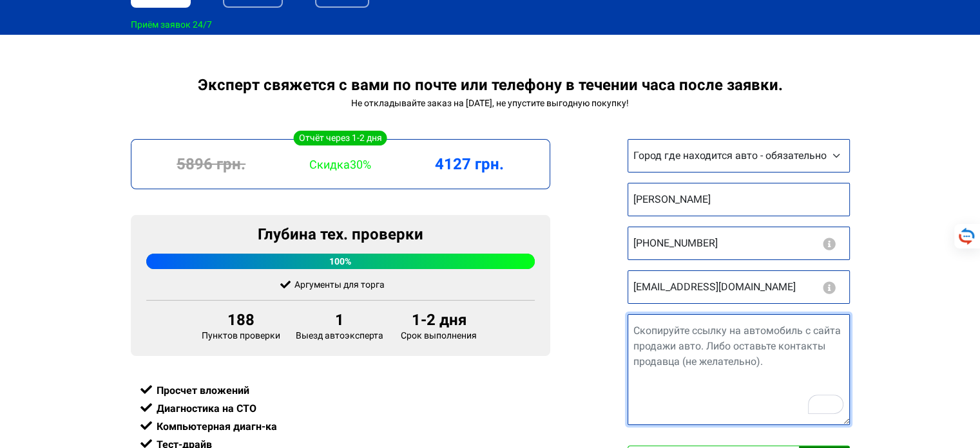
click at [728, 330] on textarea "Ссылка на авто" at bounding box center [738, 369] width 222 height 111
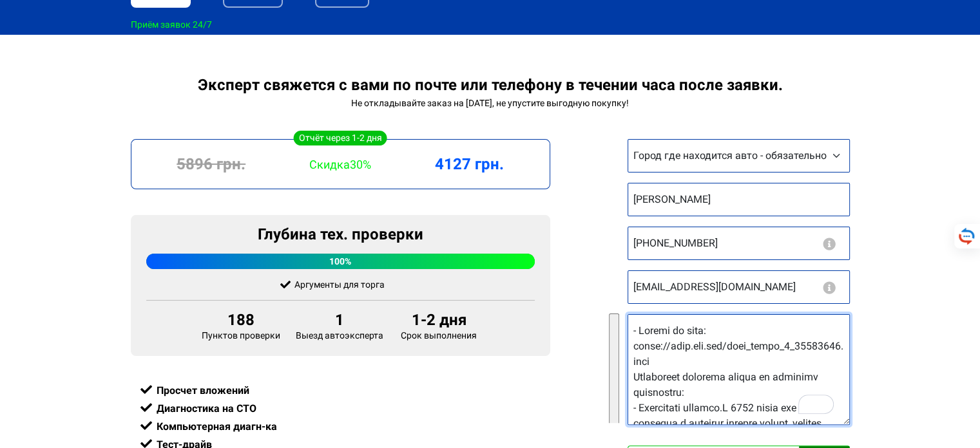
click at [730, 333] on textarea "Ссылка на авто" at bounding box center [738, 369] width 222 height 111
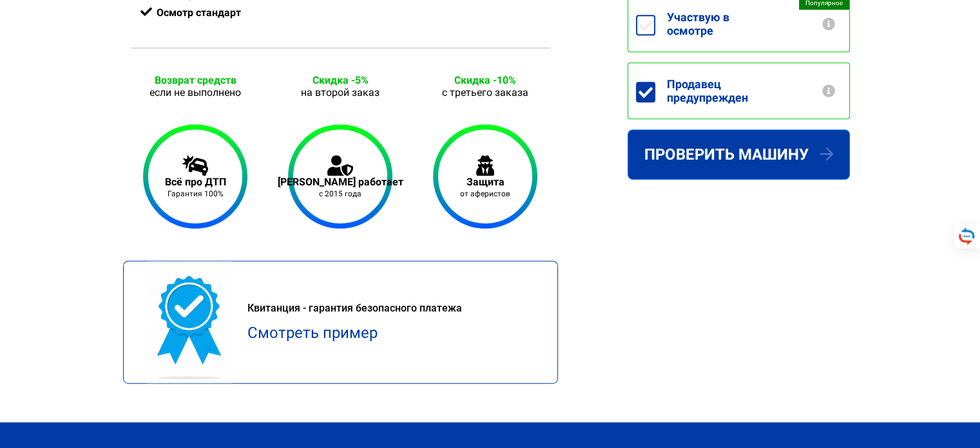
scroll to position [773, 0]
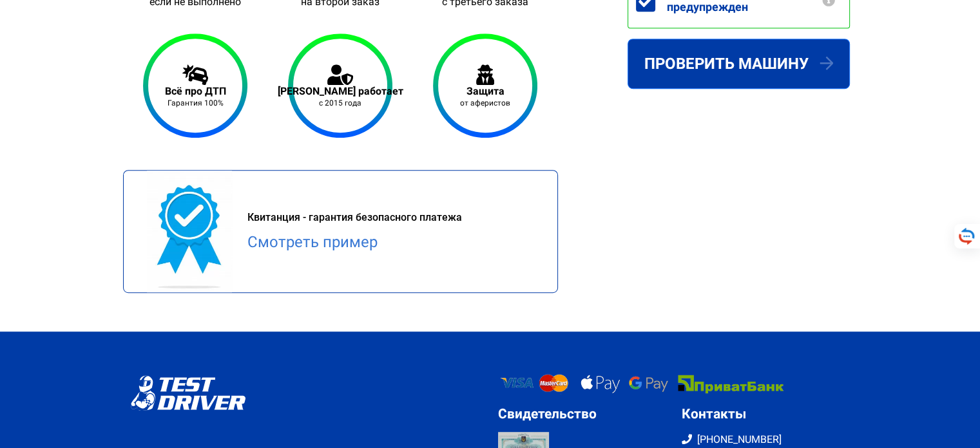
type textarea "- Ссылка на авто: https://auto.ria.com/auto_mazda_6_38879296.html Пожалуйста сд…"
click at [347, 245] on link "Смотреть пример" at bounding box center [312, 242] width 130 height 18
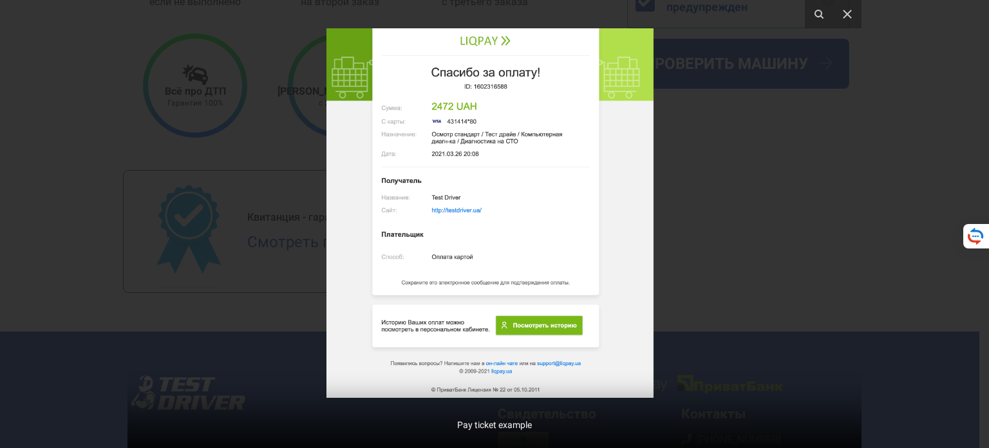
click at [684, 208] on div at bounding box center [495, 224] width 734 height 448
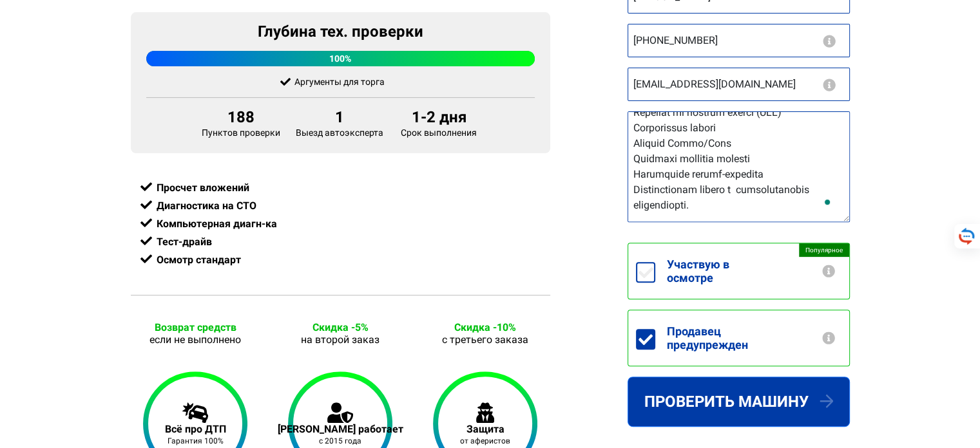
scroll to position [541, 0]
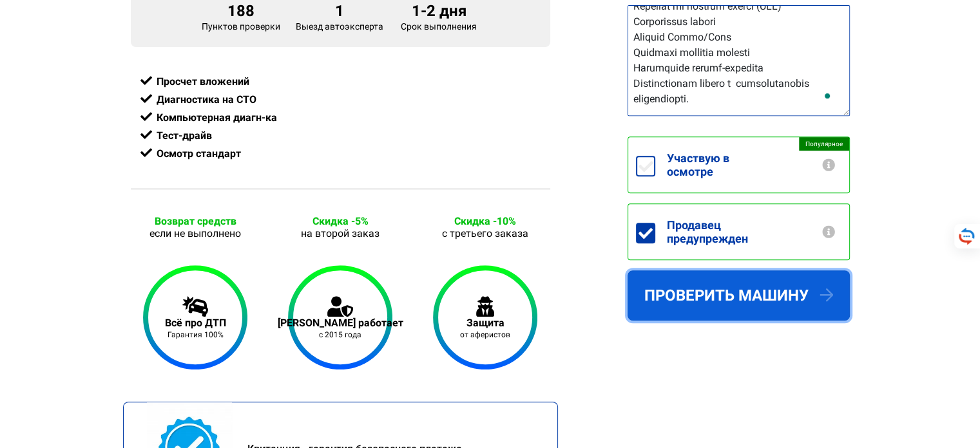
click at [776, 292] on button "Проверить машину" at bounding box center [738, 295] width 222 height 50
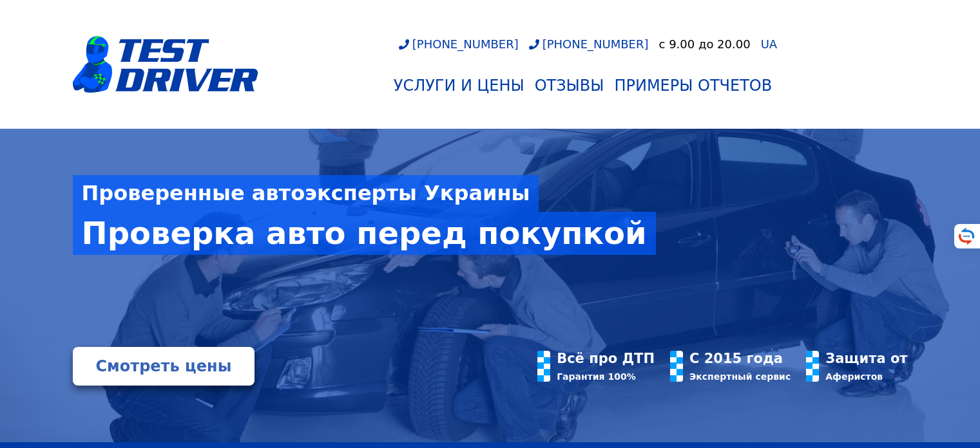
click at [476, 87] on div "Услуги и цены" at bounding box center [459, 86] width 131 height 18
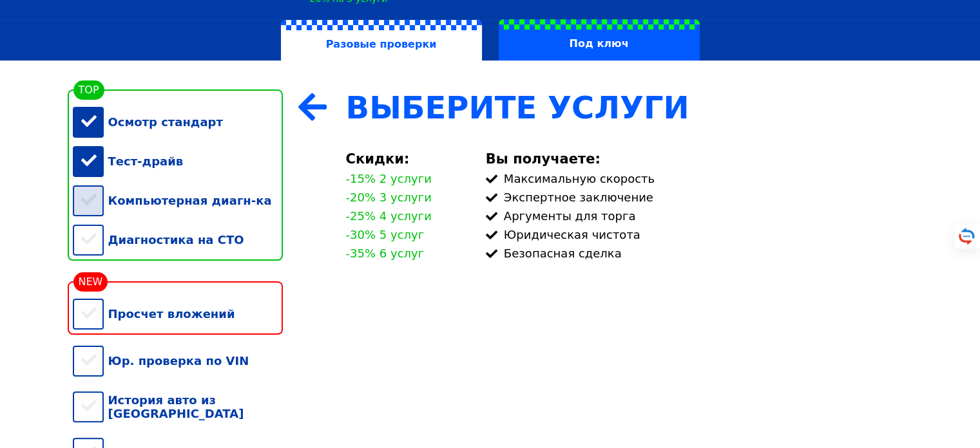
scroll to position [232, 0]
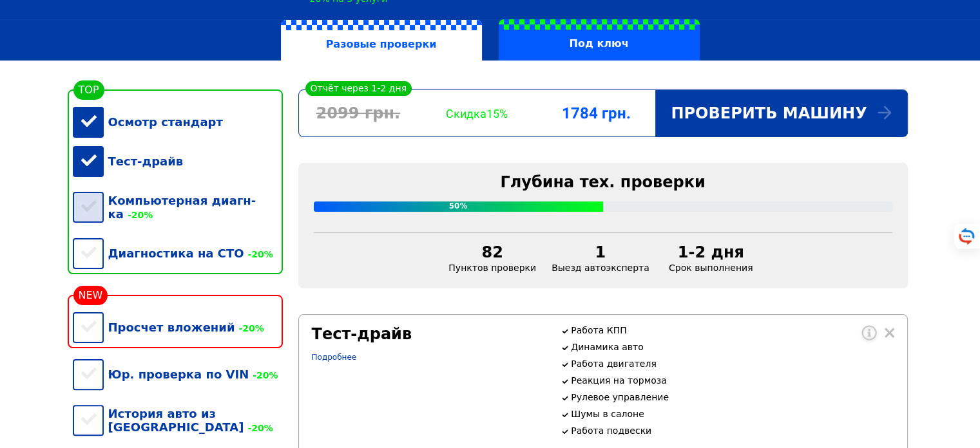
click at [93, 204] on div "Компьютерная диагн-ка -20%" at bounding box center [178, 207] width 210 height 53
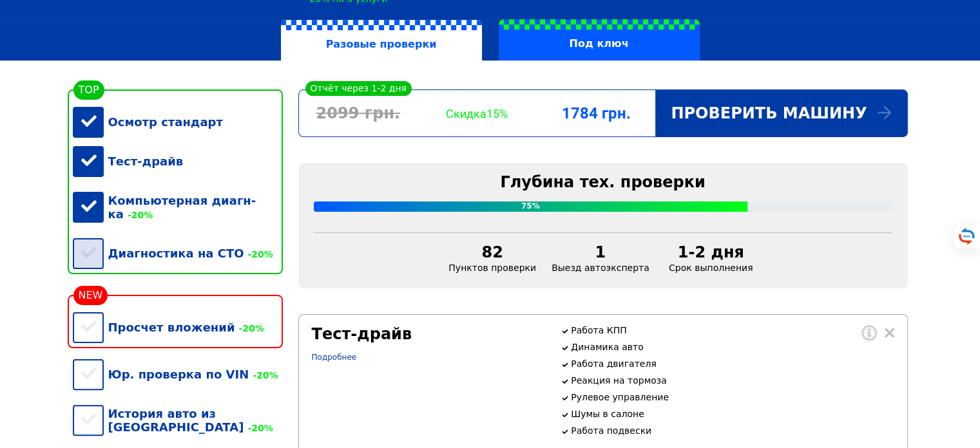
drag, startPoint x: 98, startPoint y: 241, endPoint x: 97, endPoint y: 256, distance: 14.8
click at [98, 242] on div "Диагностика на СТО -20%" at bounding box center [178, 253] width 210 height 39
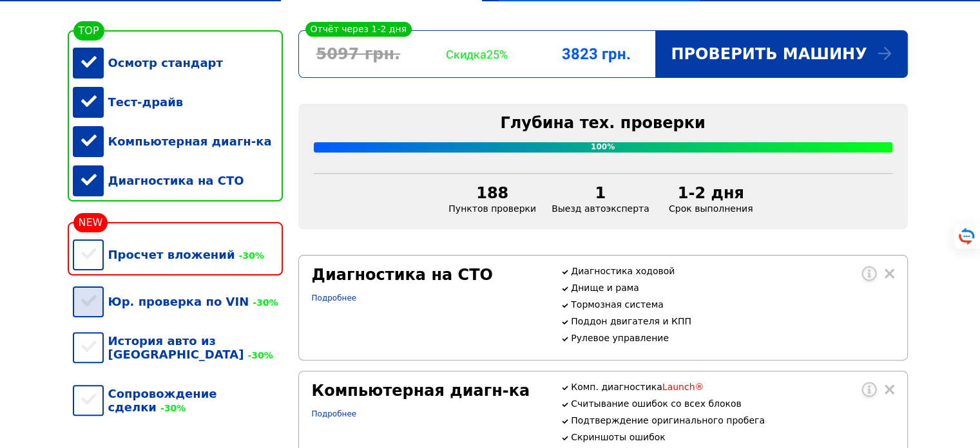
scroll to position [309, 0]
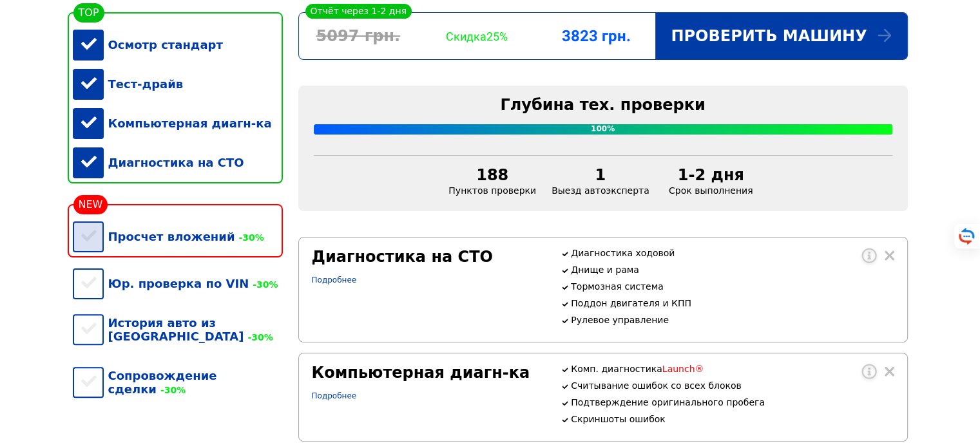
click at [90, 254] on div "Просчет вложений -30%" at bounding box center [178, 236] width 210 height 39
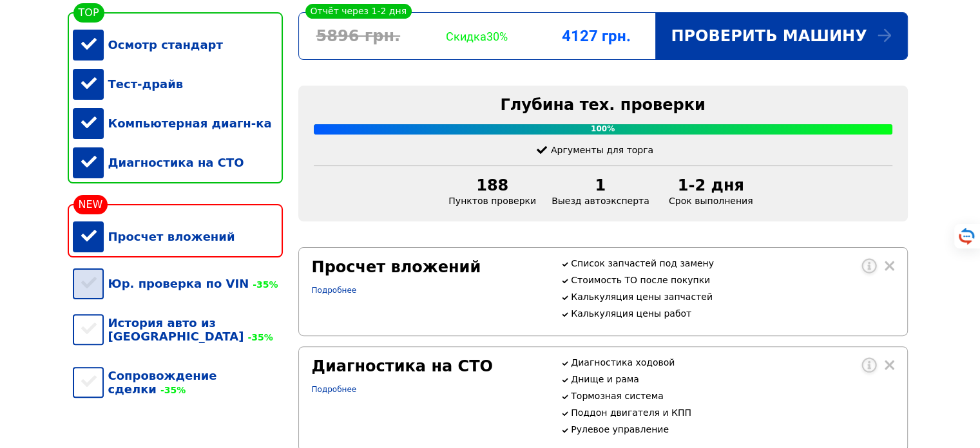
click at [129, 298] on div "Юр. проверка по VIN -35%" at bounding box center [178, 283] width 210 height 39
